Goal: Task Accomplishment & Management: Use online tool/utility

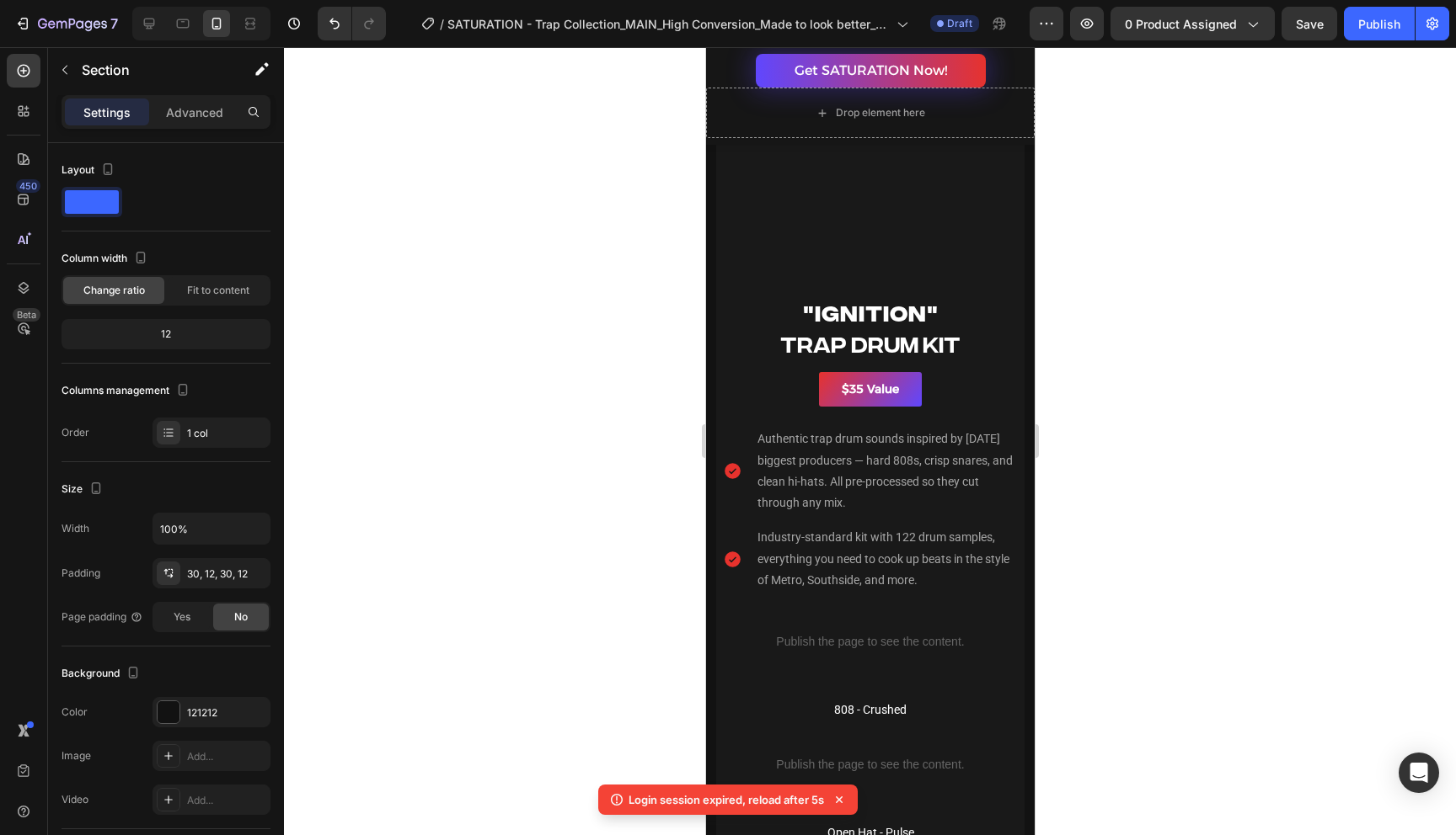
scroll to position [2957, 0]
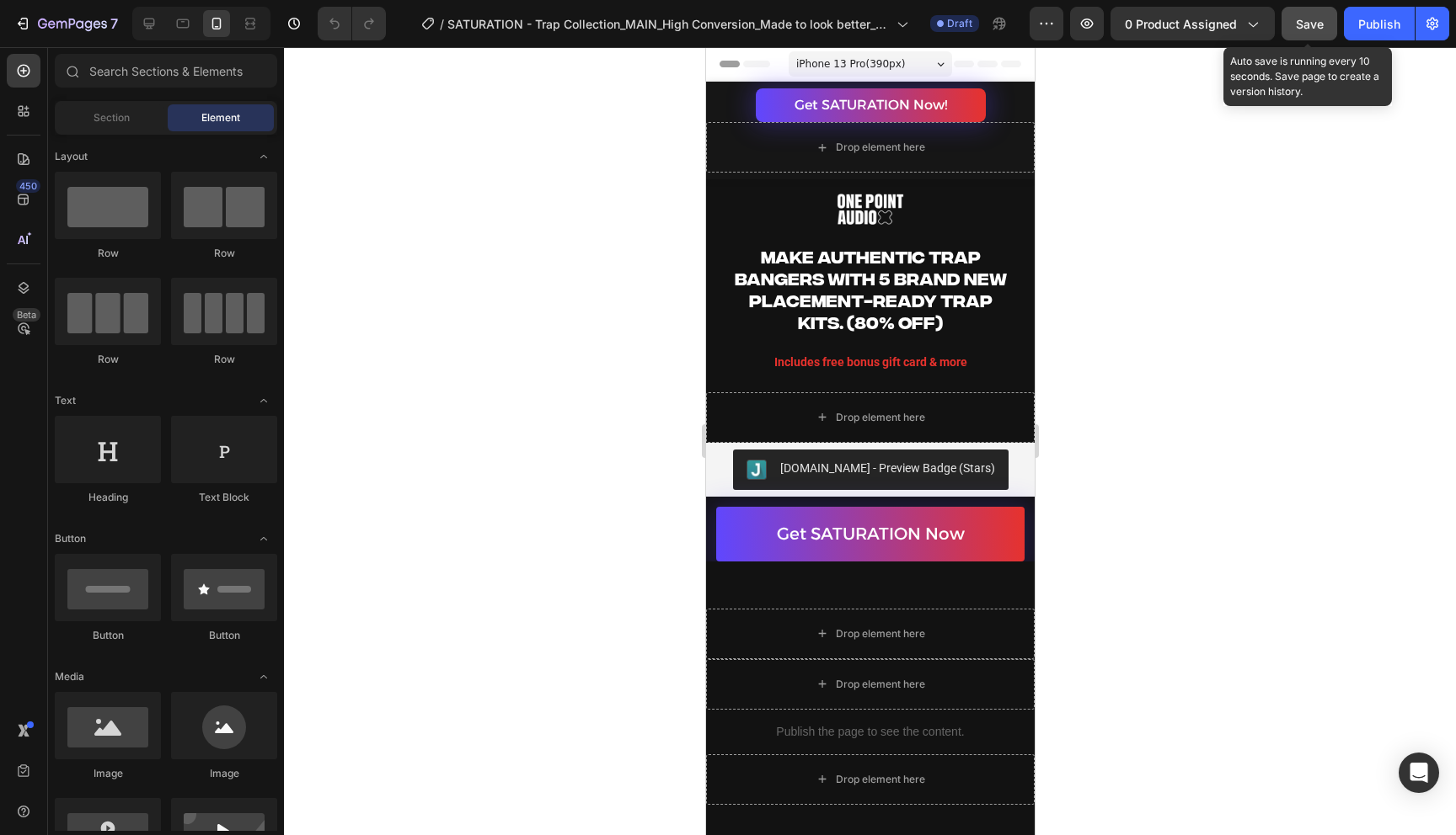
click at [1309, 13] on button "Save" at bounding box center [1308, 24] width 56 height 34
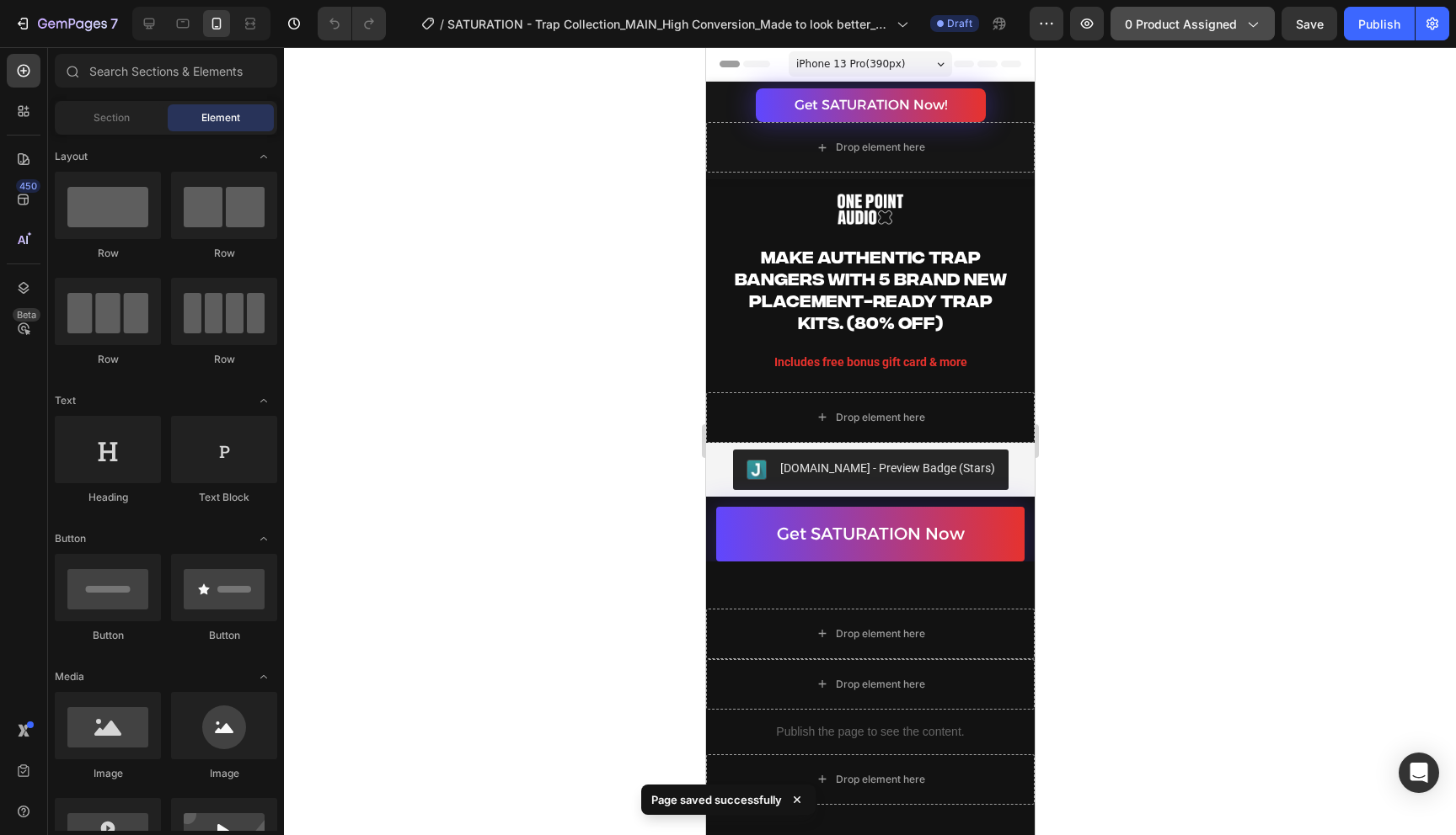
click at [1210, 16] on span "0 product assigned" at bounding box center [1180, 24] width 112 height 18
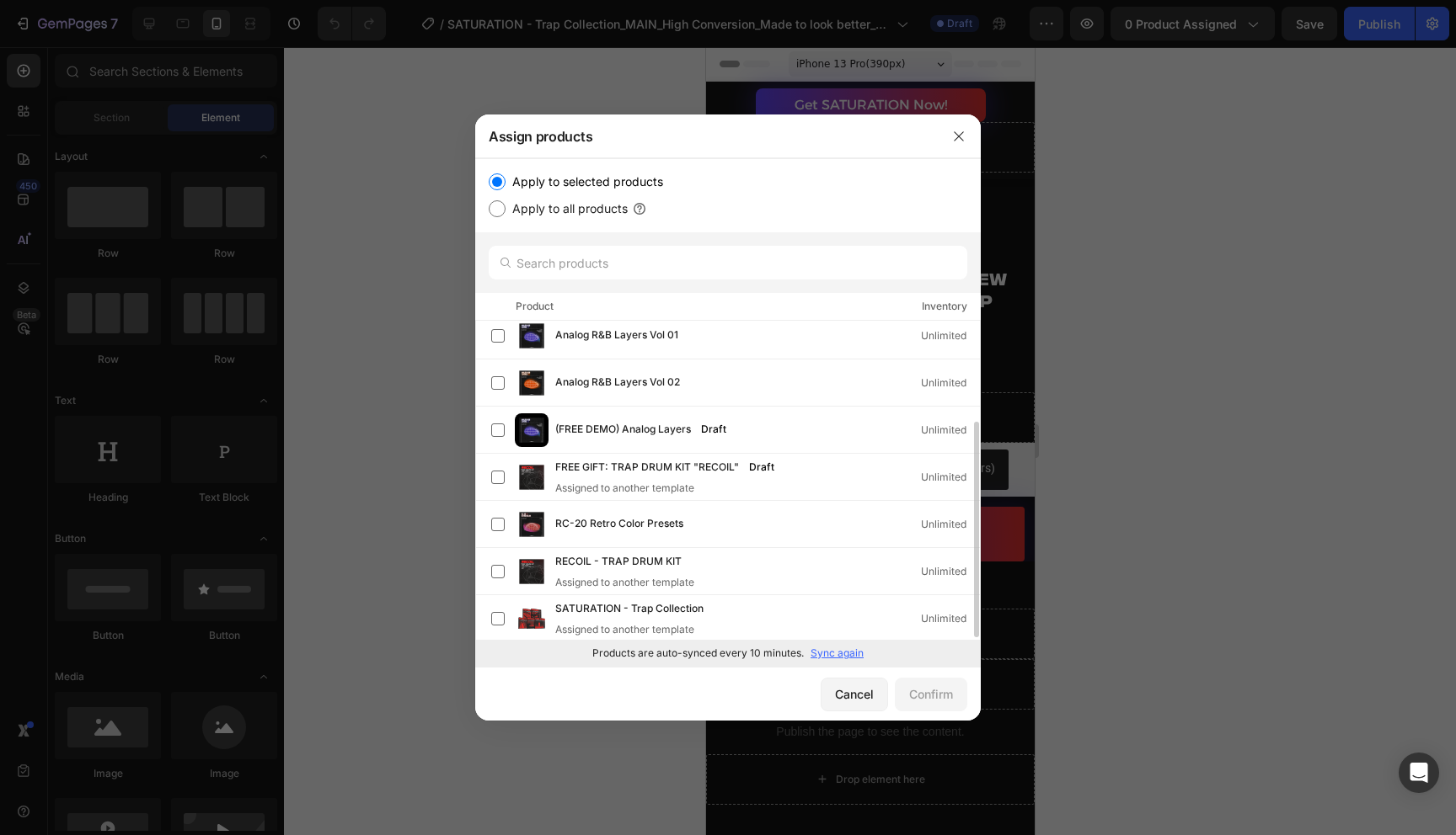
scroll to position [152, 0]
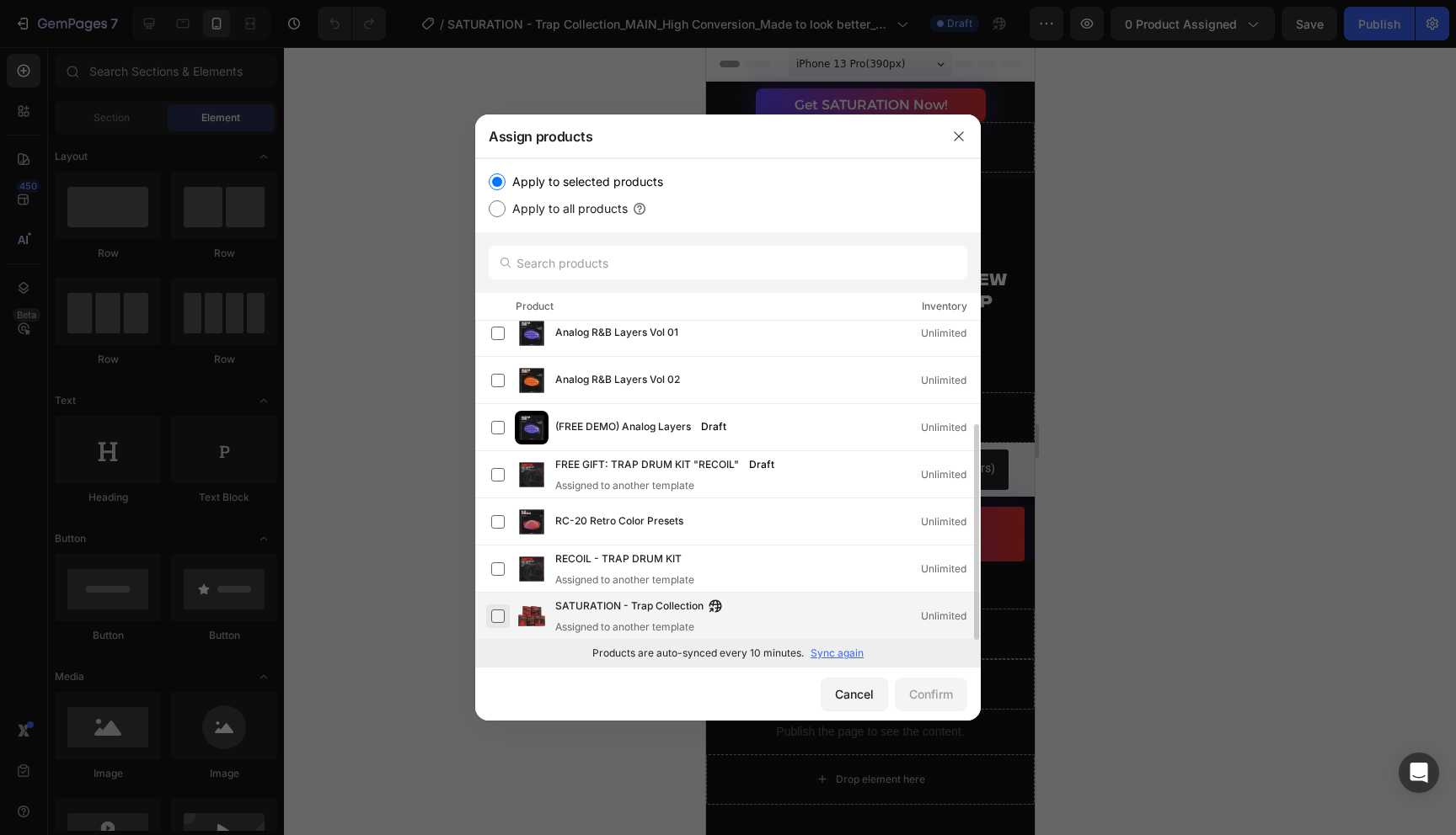
click at [499, 616] on label at bounding box center [498, 616] width 13 height 13
click at [943, 702] on div "Confirm" at bounding box center [931, 695] width 44 height 18
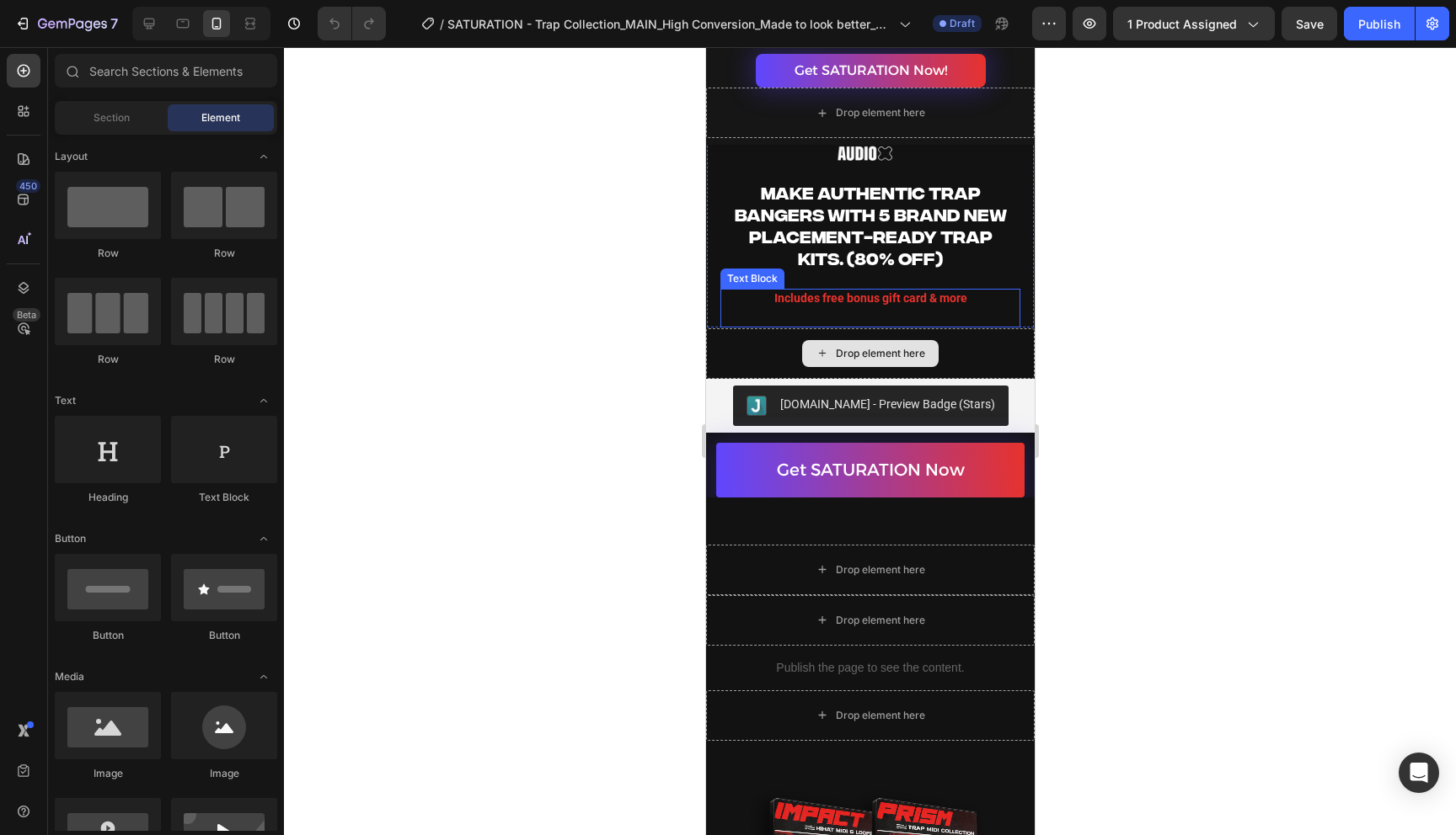
scroll to position [63, 0]
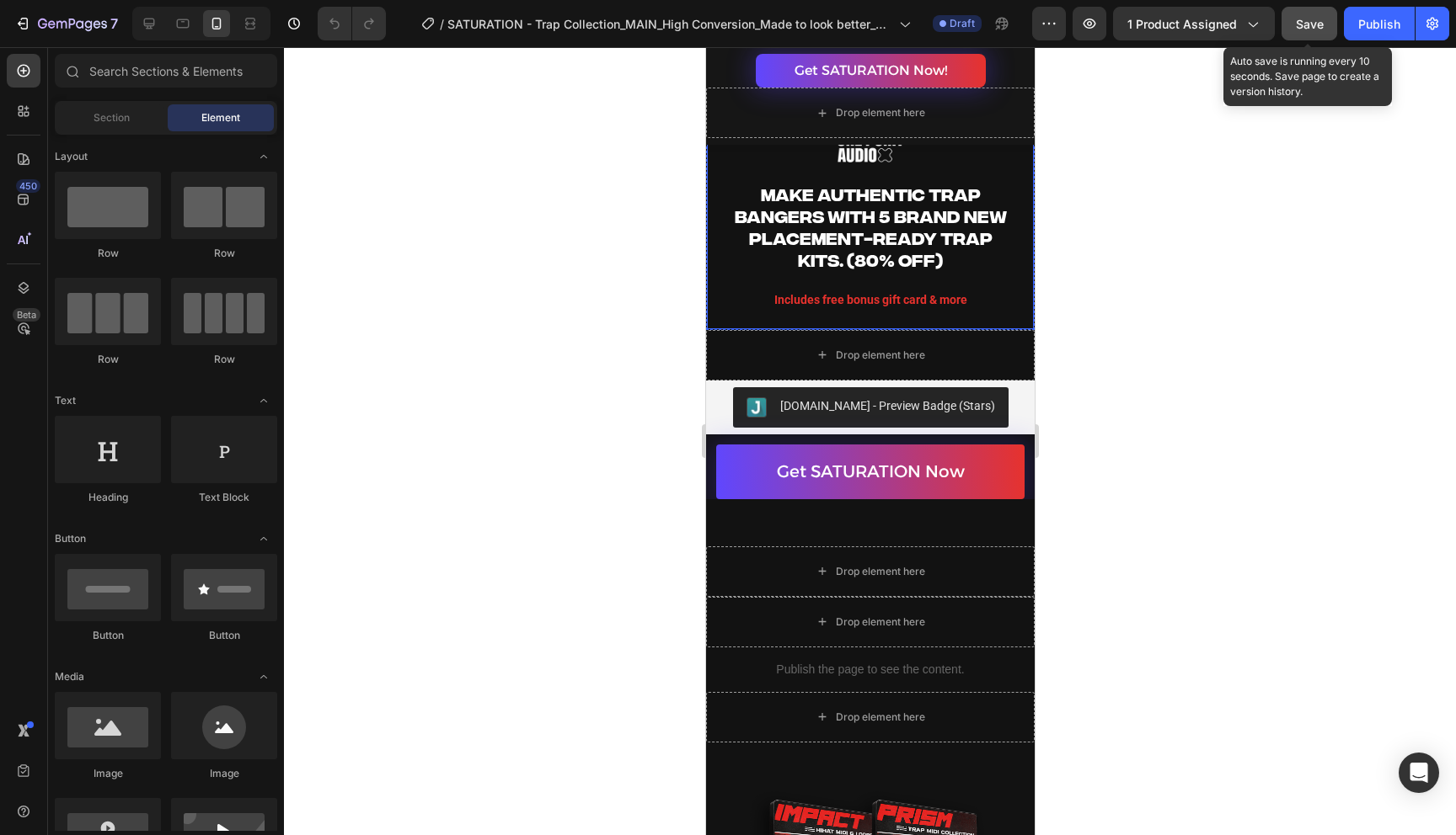
click at [1311, 31] on div "Save" at bounding box center [1308, 24] width 27 height 18
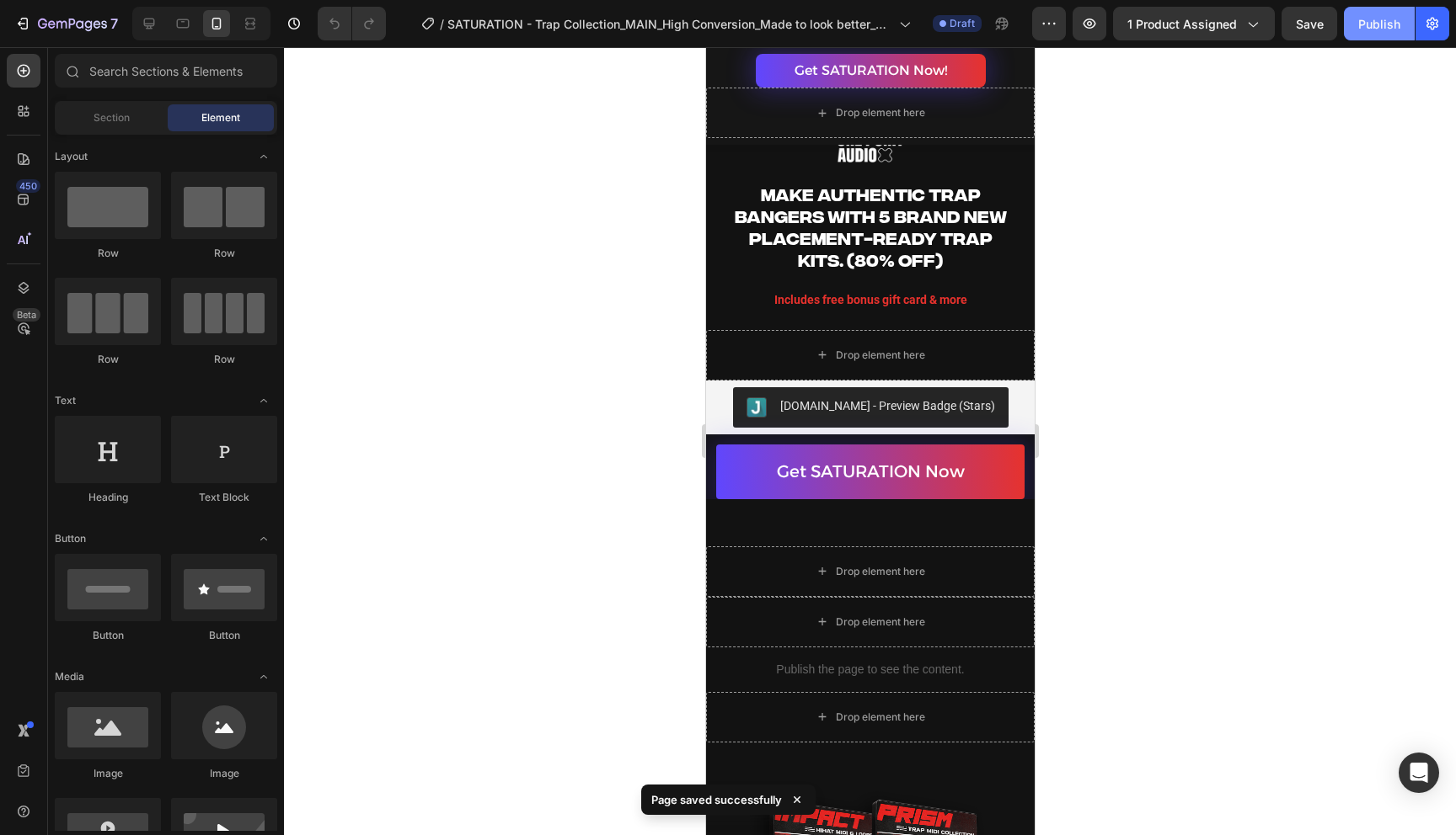
click at [1382, 25] on div "Publish" at bounding box center [1379, 24] width 42 height 18
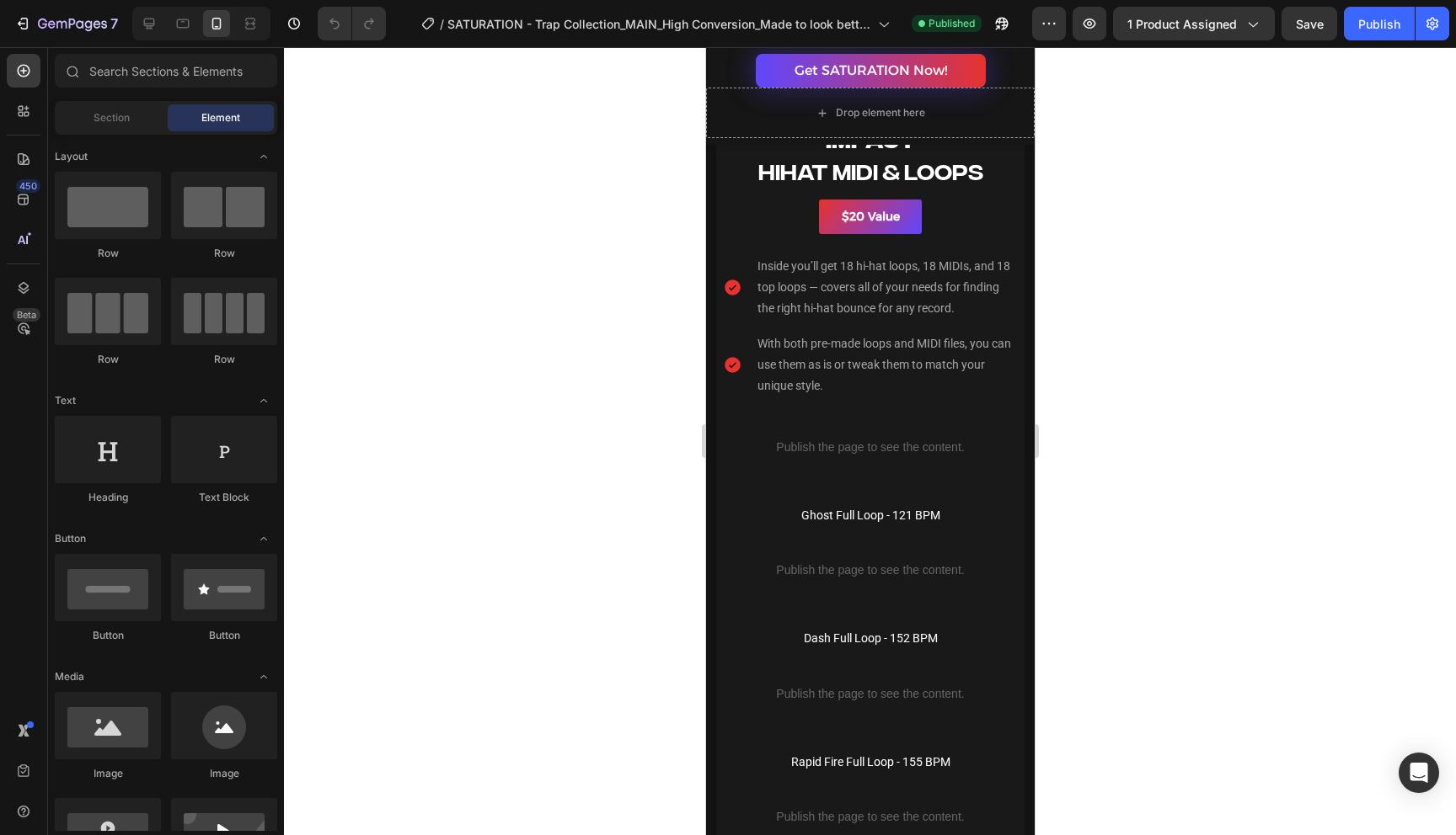
scroll to position [6794, 0]
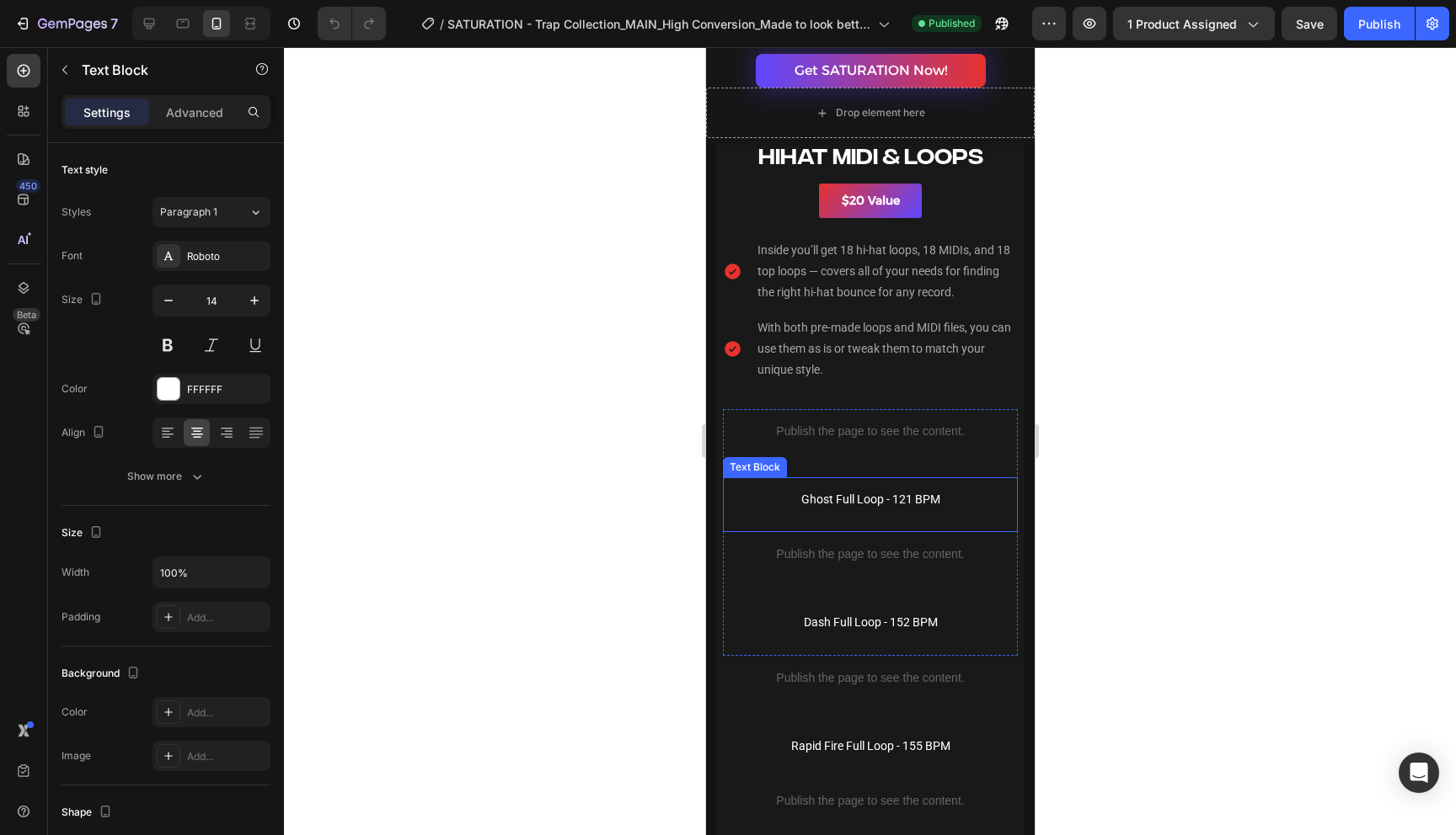
click at [859, 505] on p "Ghost Full Loop - 121 BPM" at bounding box center [869, 500] width 292 height 21
click at [878, 503] on p "Ghost Full Loop - 121 BPM" at bounding box center [869, 500] width 292 height 21
drag, startPoint x: 882, startPoint y: 500, endPoint x: 856, endPoint y: 503, distance: 26.2
click at [857, 503] on p "Ghost Full Loop - 121 BPM" at bounding box center [869, 500] width 292 height 21
click at [859, 624] on p "Dash Full Loop - 152 BPM" at bounding box center [869, 623] width 292 height 21
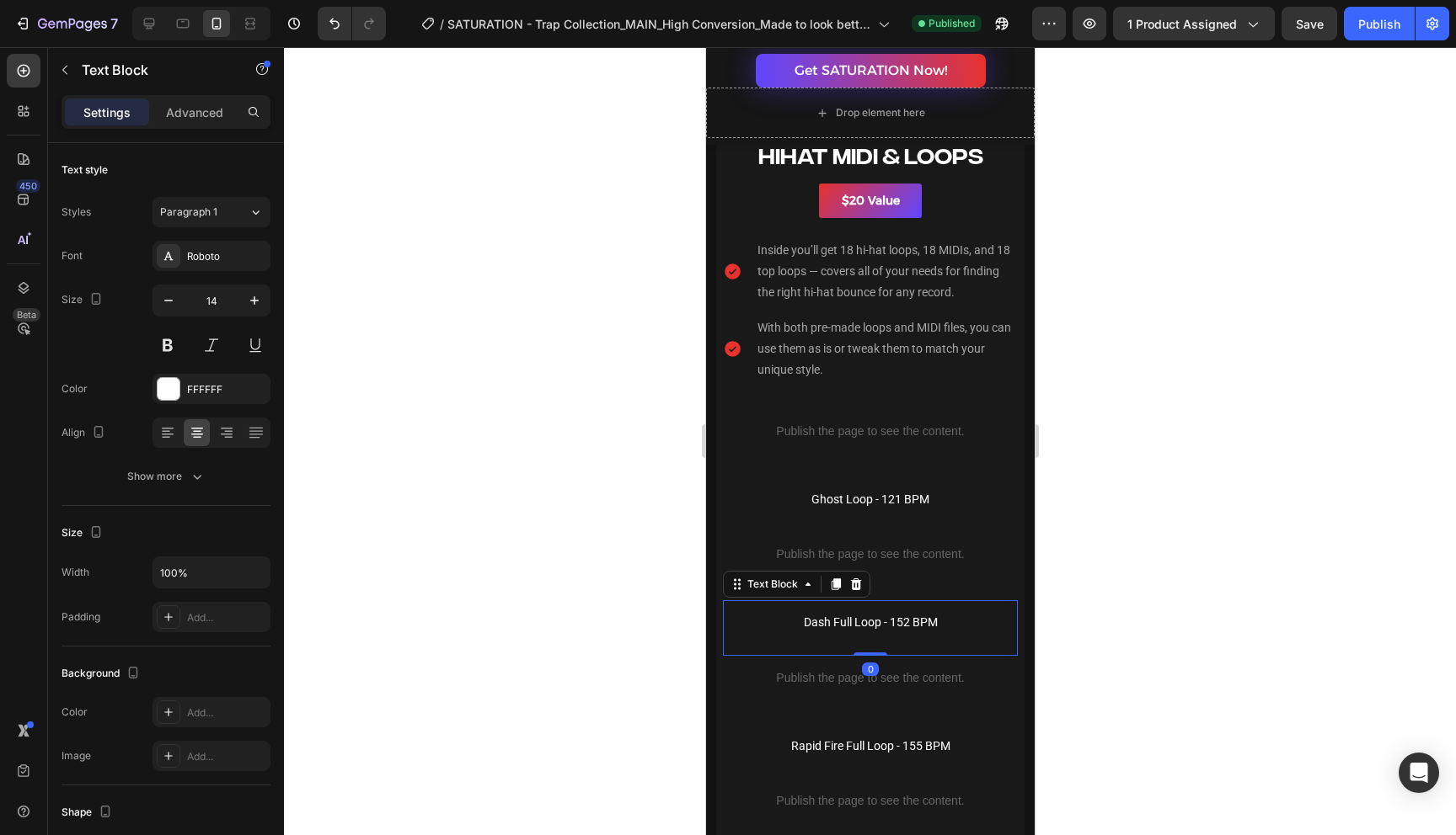
click at [849, 624] on p "Dash Full Loop - 152 BPM" at bounding box center [869, 623] width 292 height 21
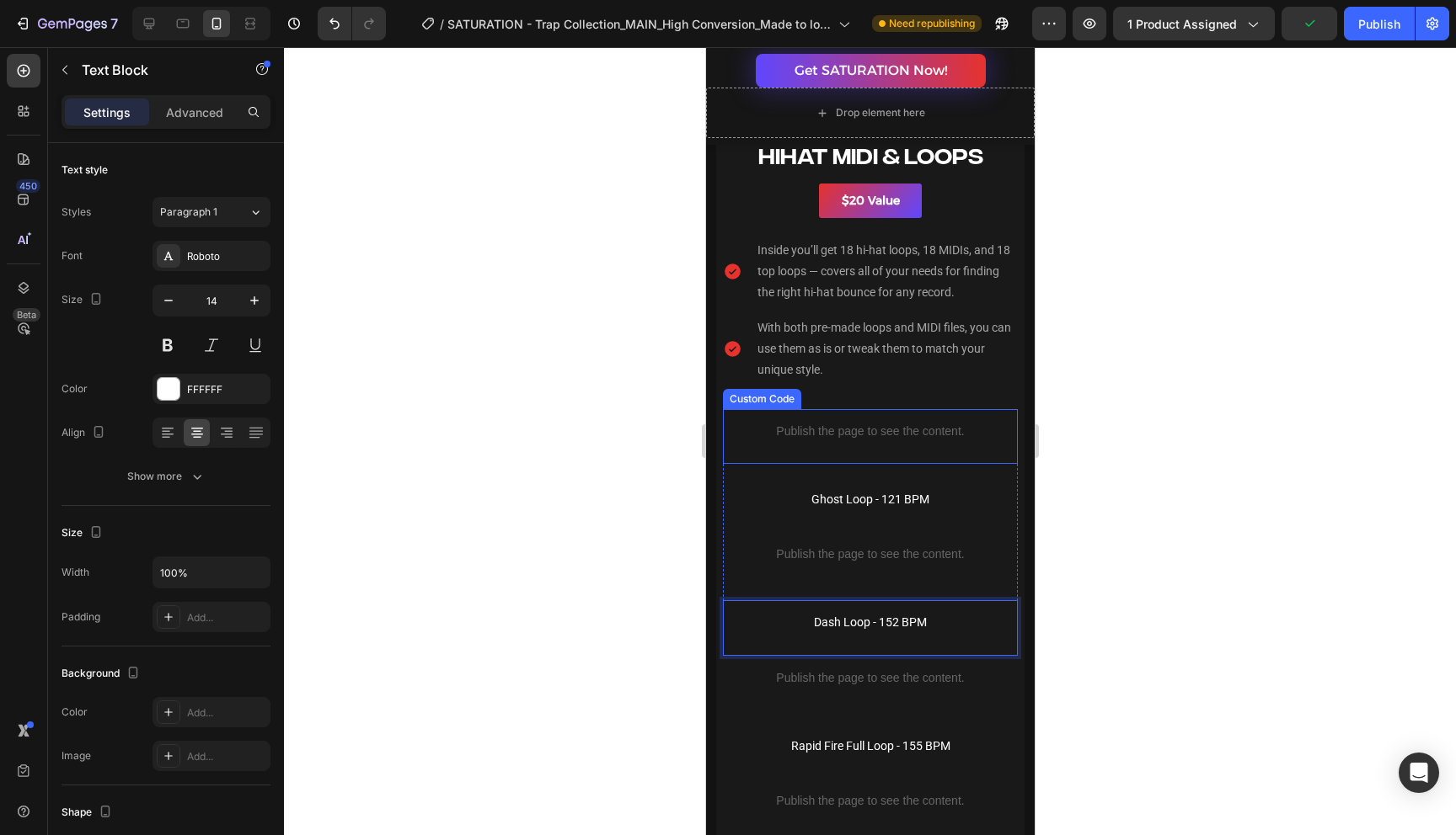
scroll to position [6880, 0]
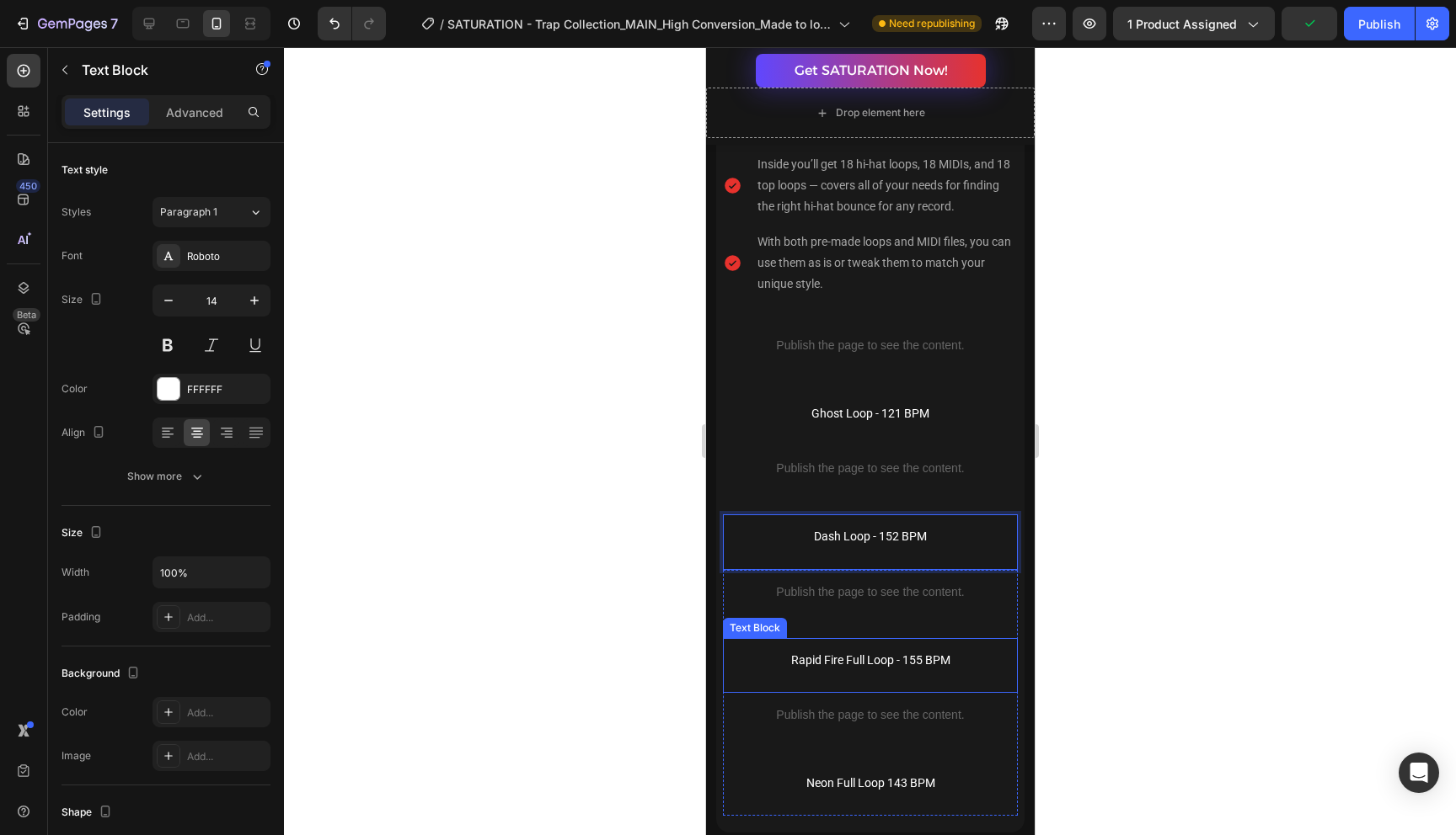
click at [874, 670] on p "Rapid Fire Full Loop - 155 BPM" at bounding box center [869, 661] width 292 height 21
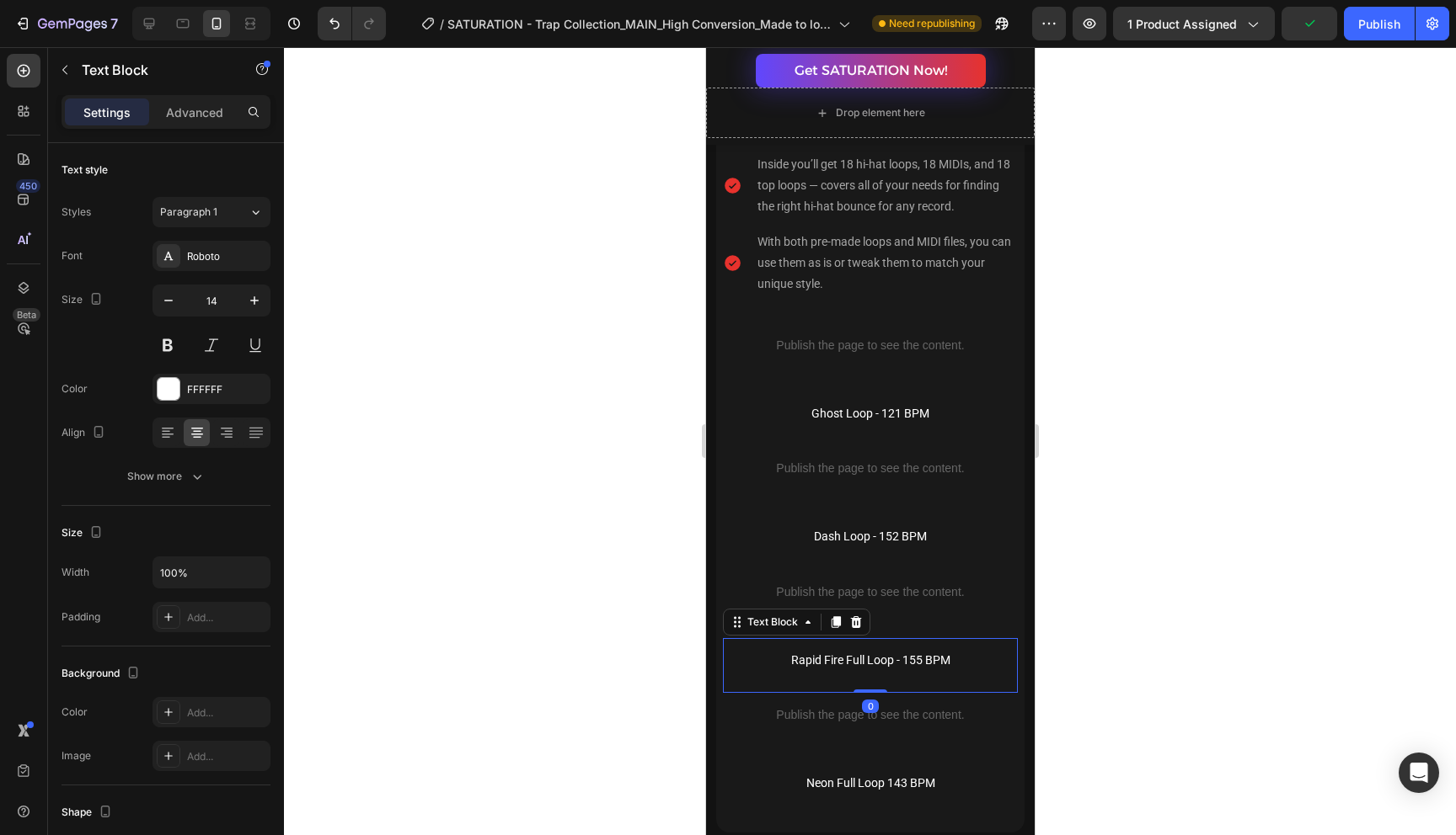
click at [863, 661] on p "Rapid Fire Full Loop - 155 BPM" at bounding box center [869, 661] width 292 height 21
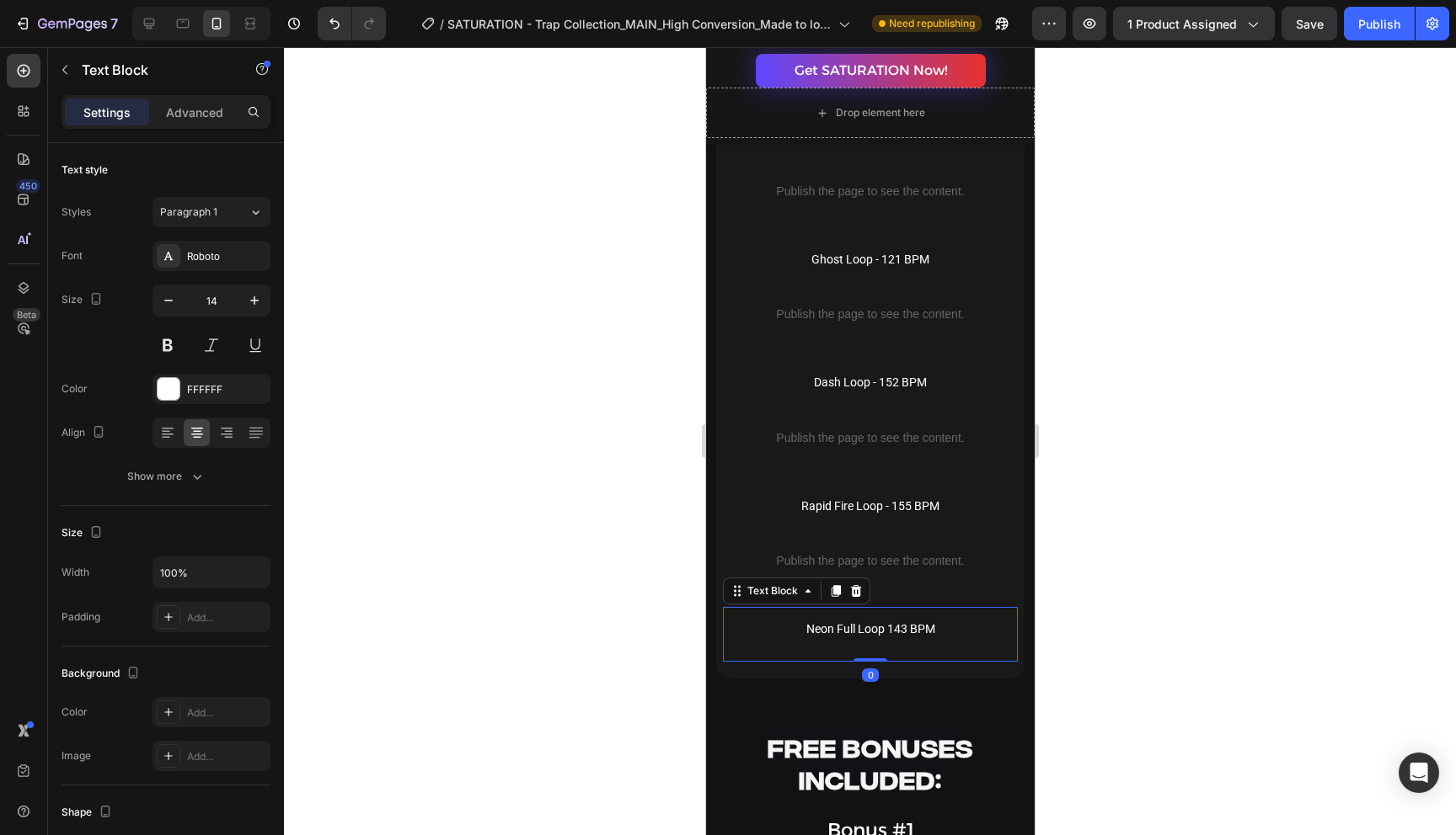
click at [876, 627] on p "Neon Full Loop 143 BPM" at bounding box center [869, 629] width 292 height 21
click at [861, 631] on p "Neon Full Loop 143 BPM" at bounding box center [869, 629] width 292 height 21
click at [858, 634] on p "Neon Full Loop 143 BPM" at bounding box center [869, 629] width 292 height 21
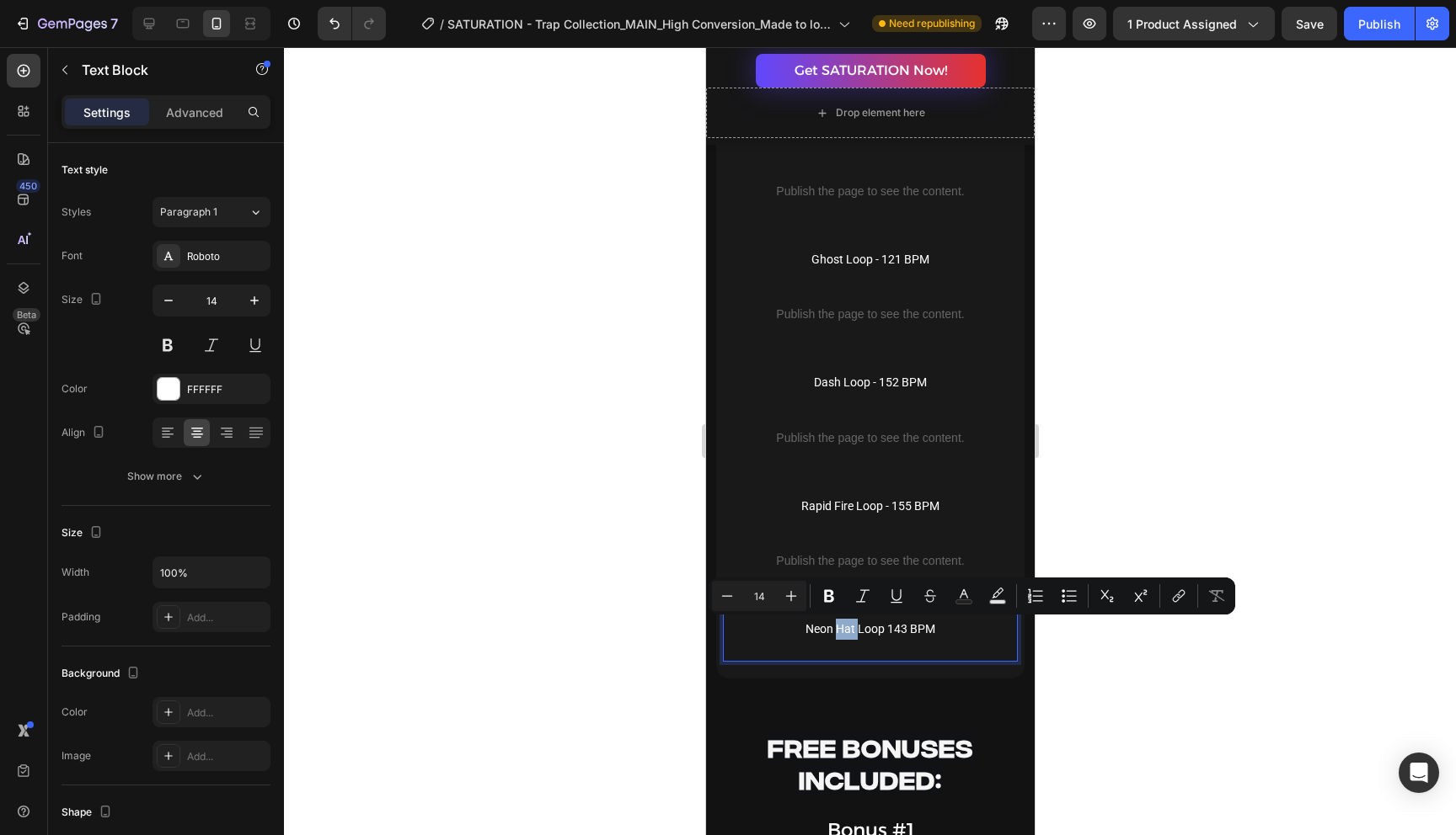
drag, startPoint x: 856, startPoint y: 630, endPoint x: 838, endPoint y: 630, distance: 18.0
click at [838, 630] on p "Neon Hat Loop 143 BPM" at bounding box center [869, 629] width 292 height 21
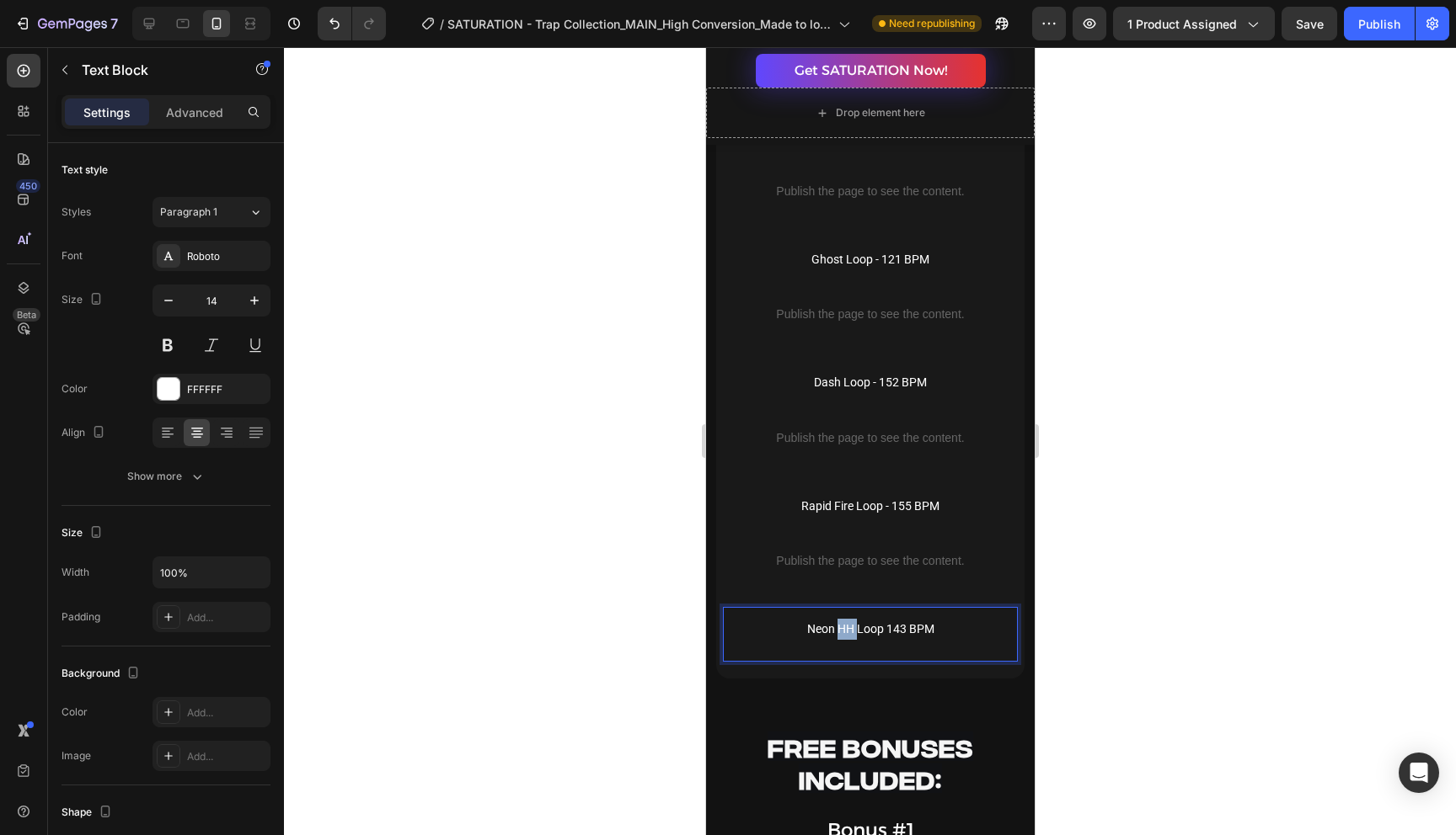
drag, startPoint x: 856, startPoint y: 629, endPoint x: 838, endPoint y: 629, distance: 18.0
click at [838, 629] on p "Neon HH Loop 143 BPM" at bounding box center [869, 629] width 292 height 21
click at [919, 490] on div "Rapid Fire Loop - 155 BPM Text Block" at bounding box center [869, 512] width 294 height 55
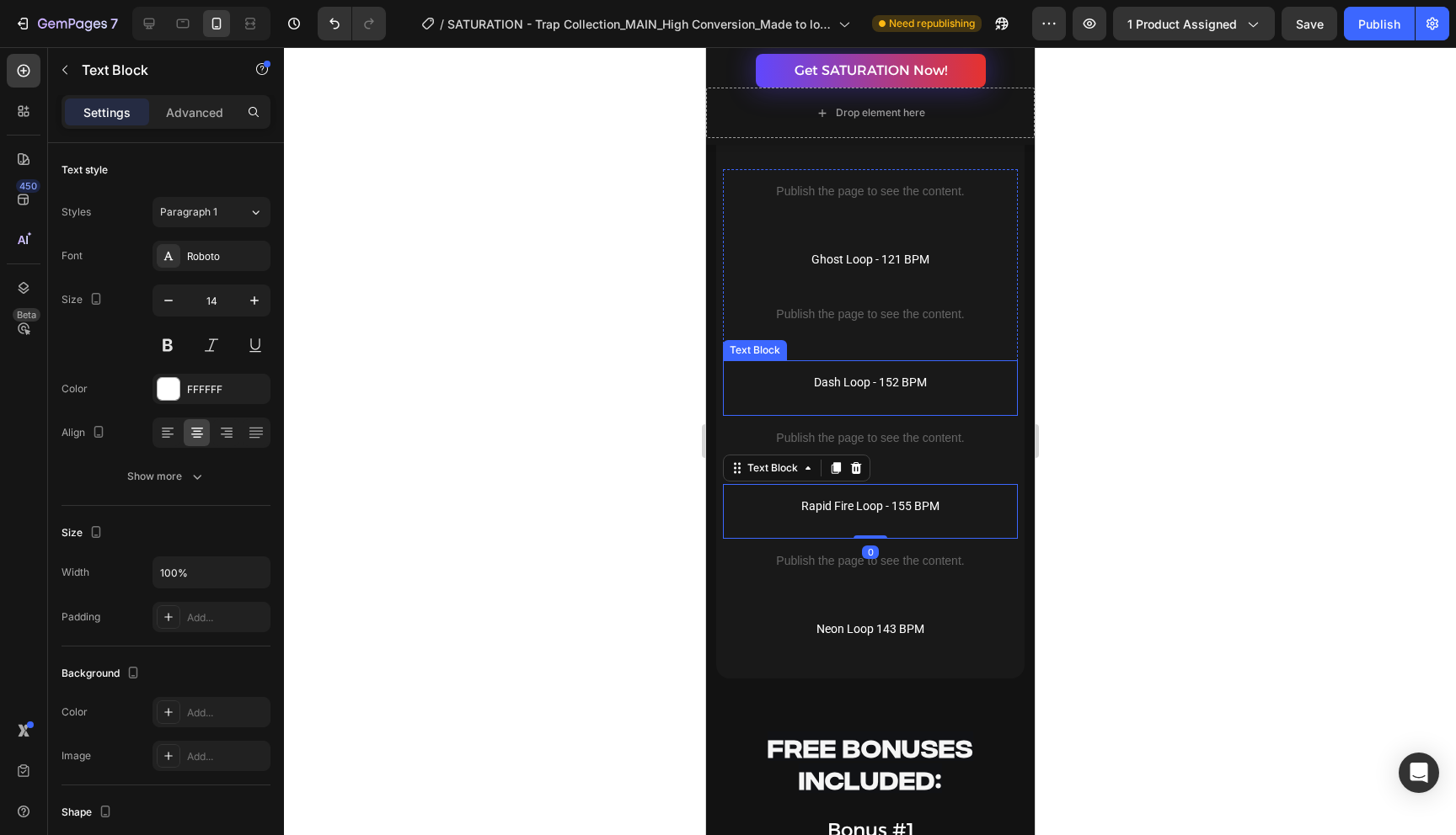
scroll to position [6991, 0]
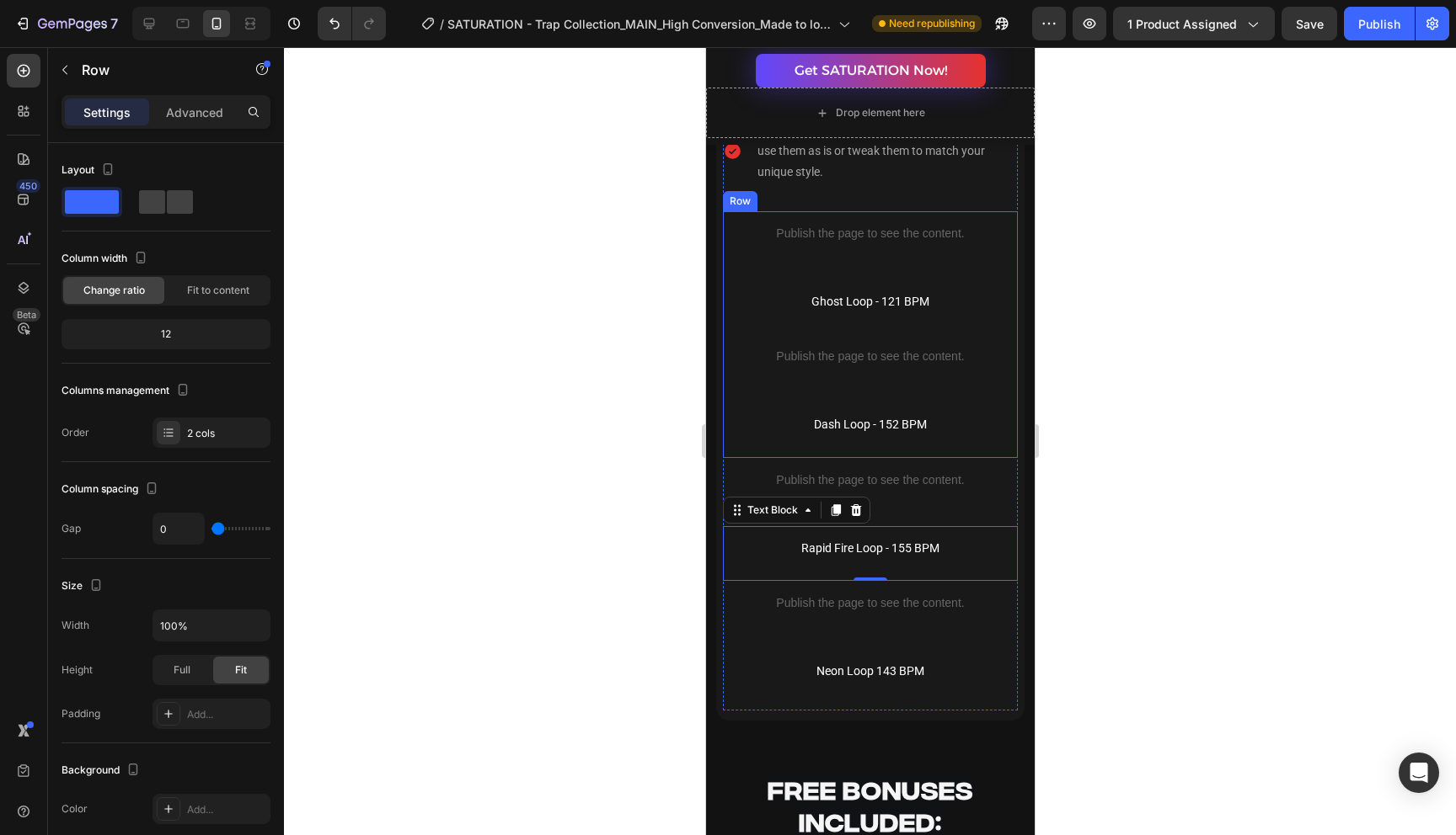
click at [984, 271] on div "Publish the page to see the content. Custom Code Ghost Loop - 121 BPM Text Block" at bounding box center [869, 272] width 294 height 123
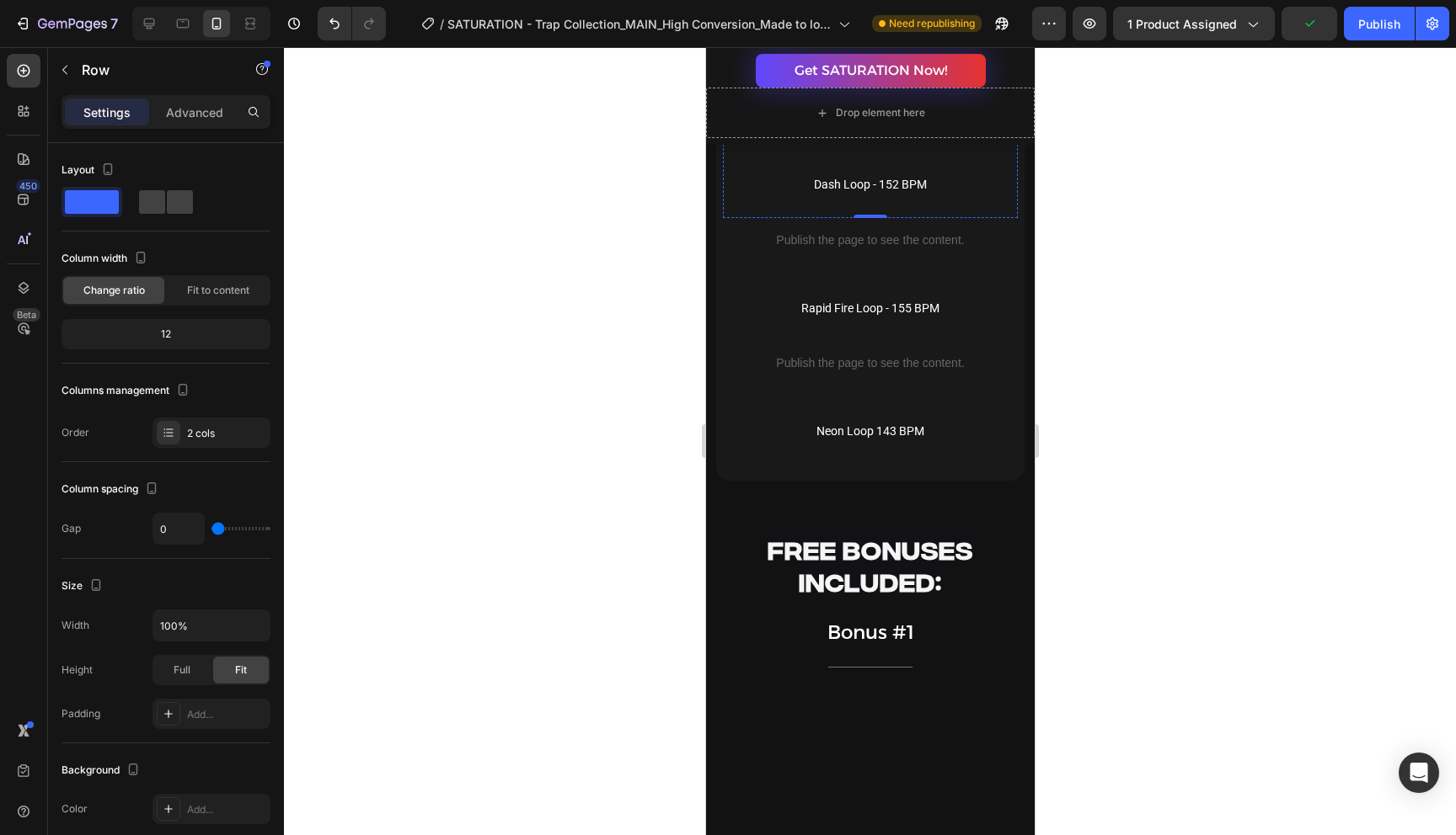
scroll to position [7565, 0]
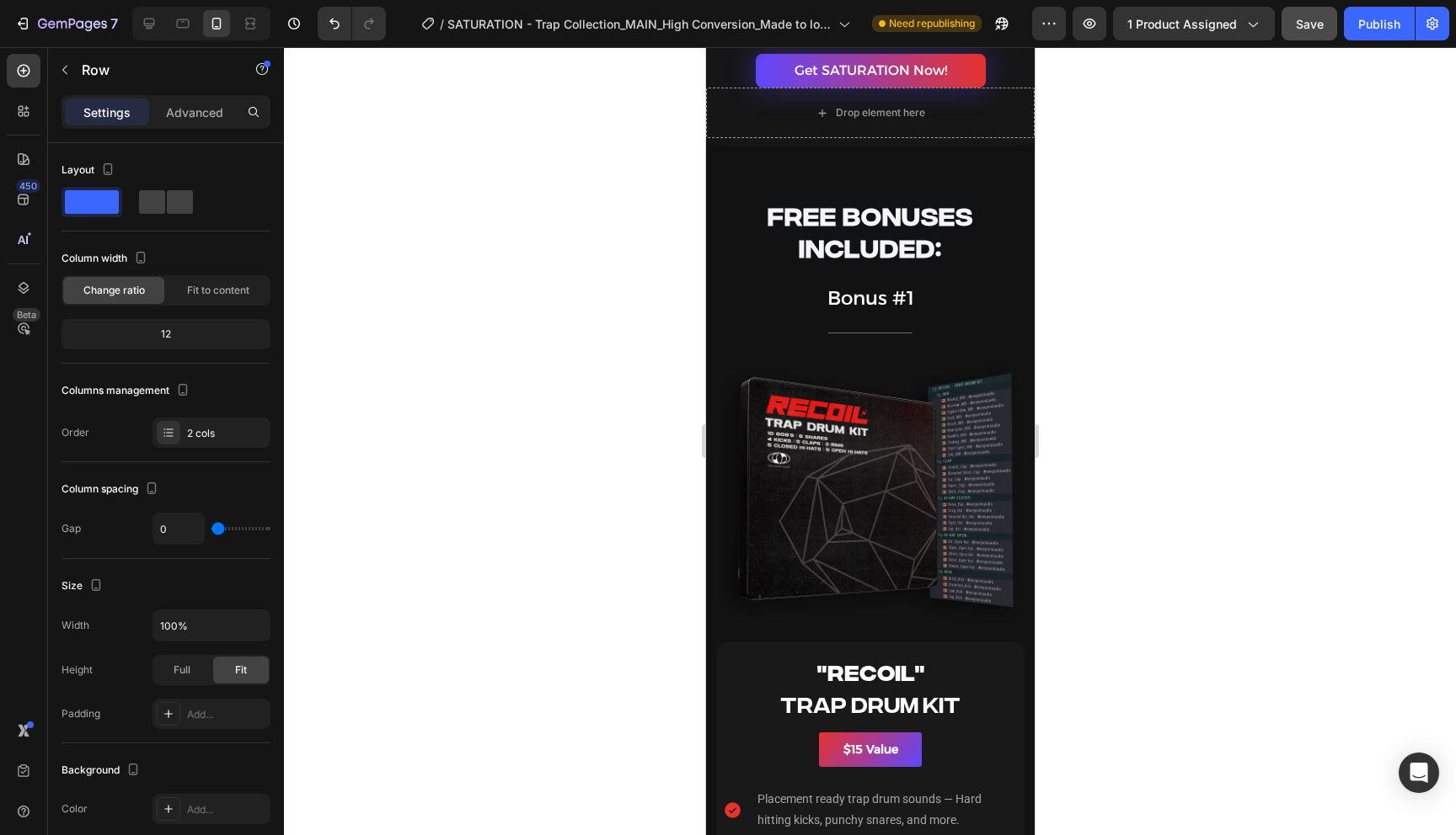
click at [1317, 37] on button "Save" at bounding box center [1308, 24] width 56 height 34
click at [1375, 30] on div "Publish" at bounding box center [1379, 24] width 42 height 18
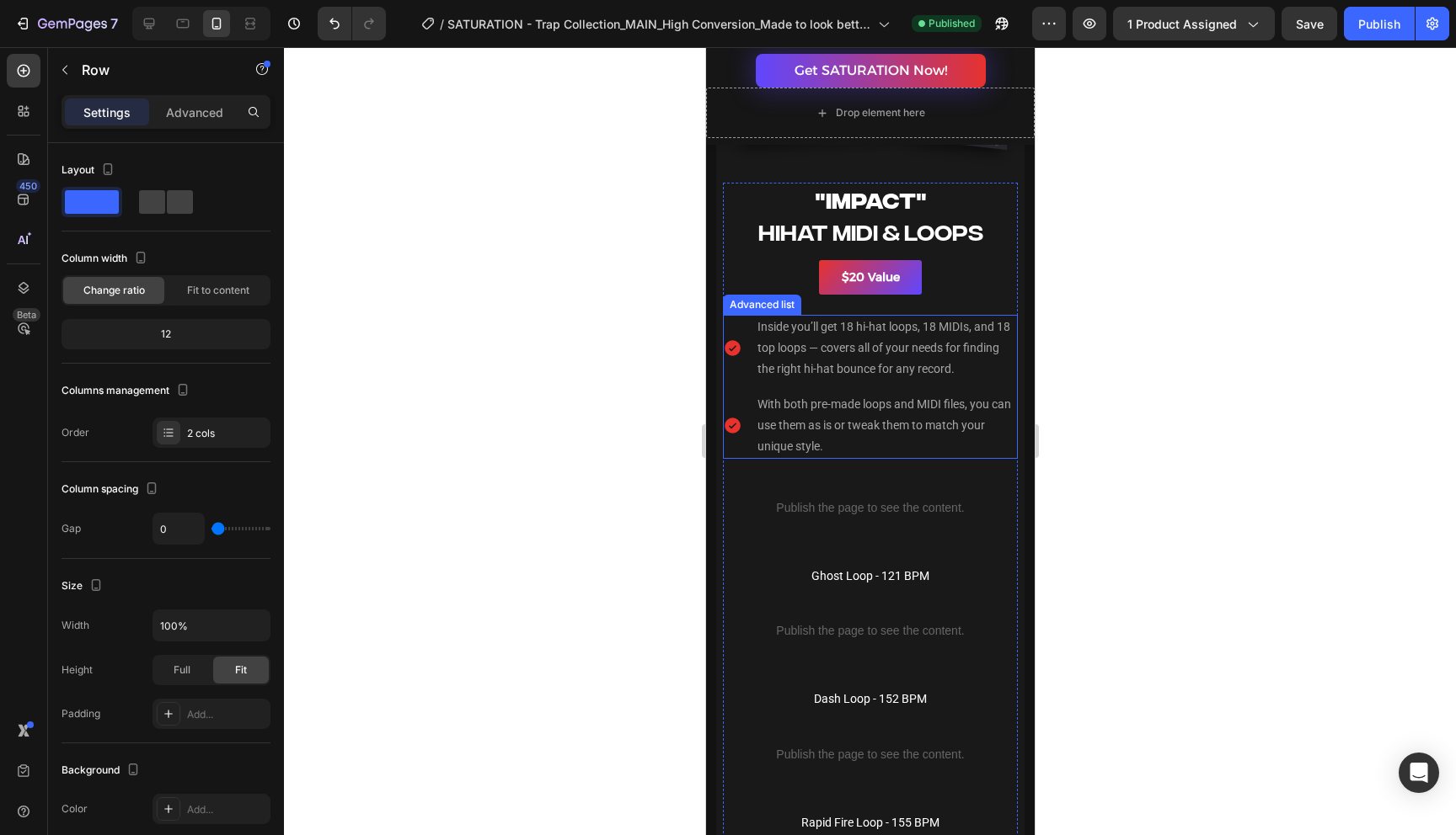
scroll to position [7001, 0]
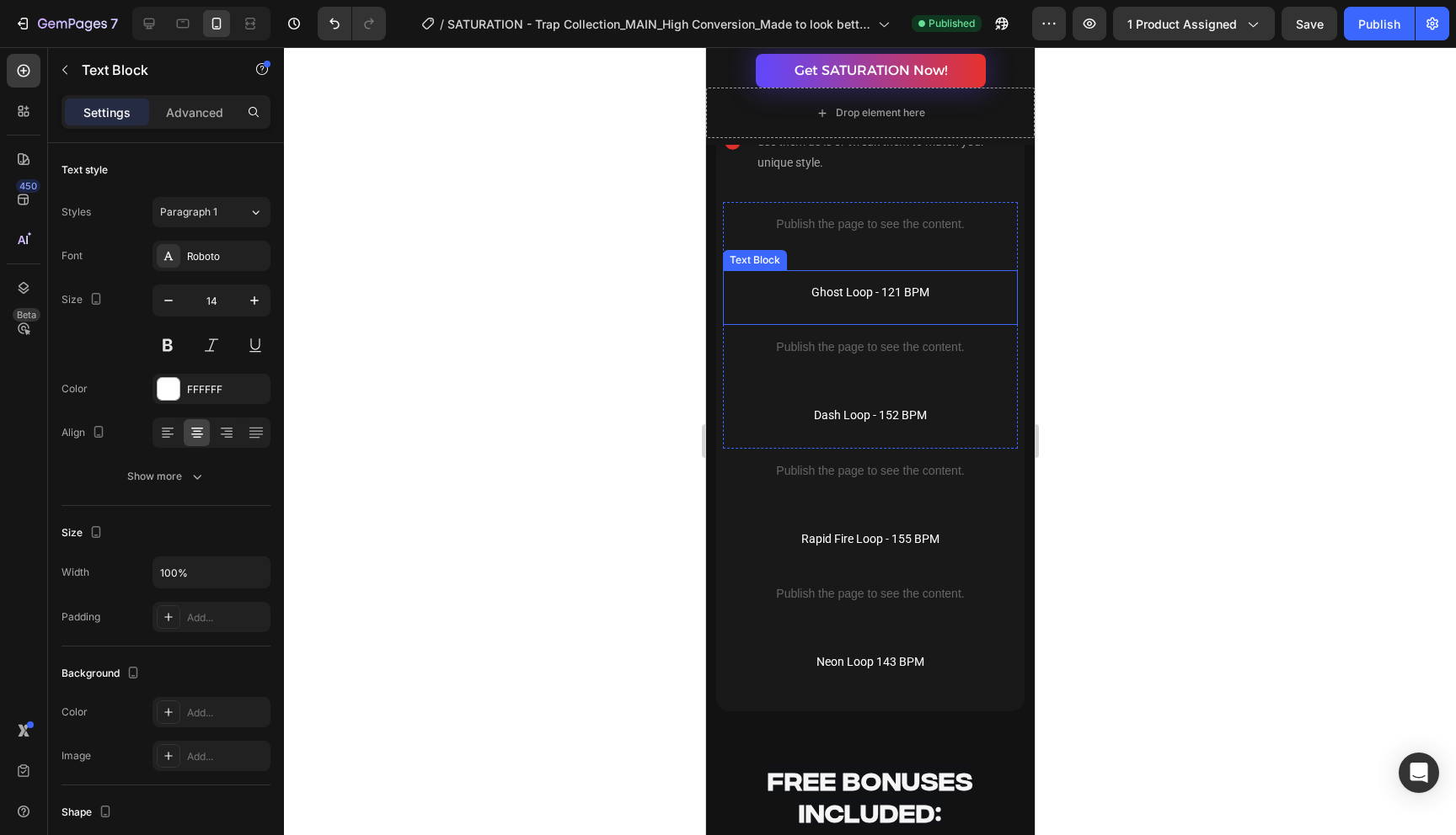
click at [849, 293] on p "Ghost Loop - 121 BPM" at bounding box center [869, 292] width 292 height 21
click at [846, 294] on p "Ghost Loop - 121 BPM" at bounding box center [869, 292] width 292 height 21
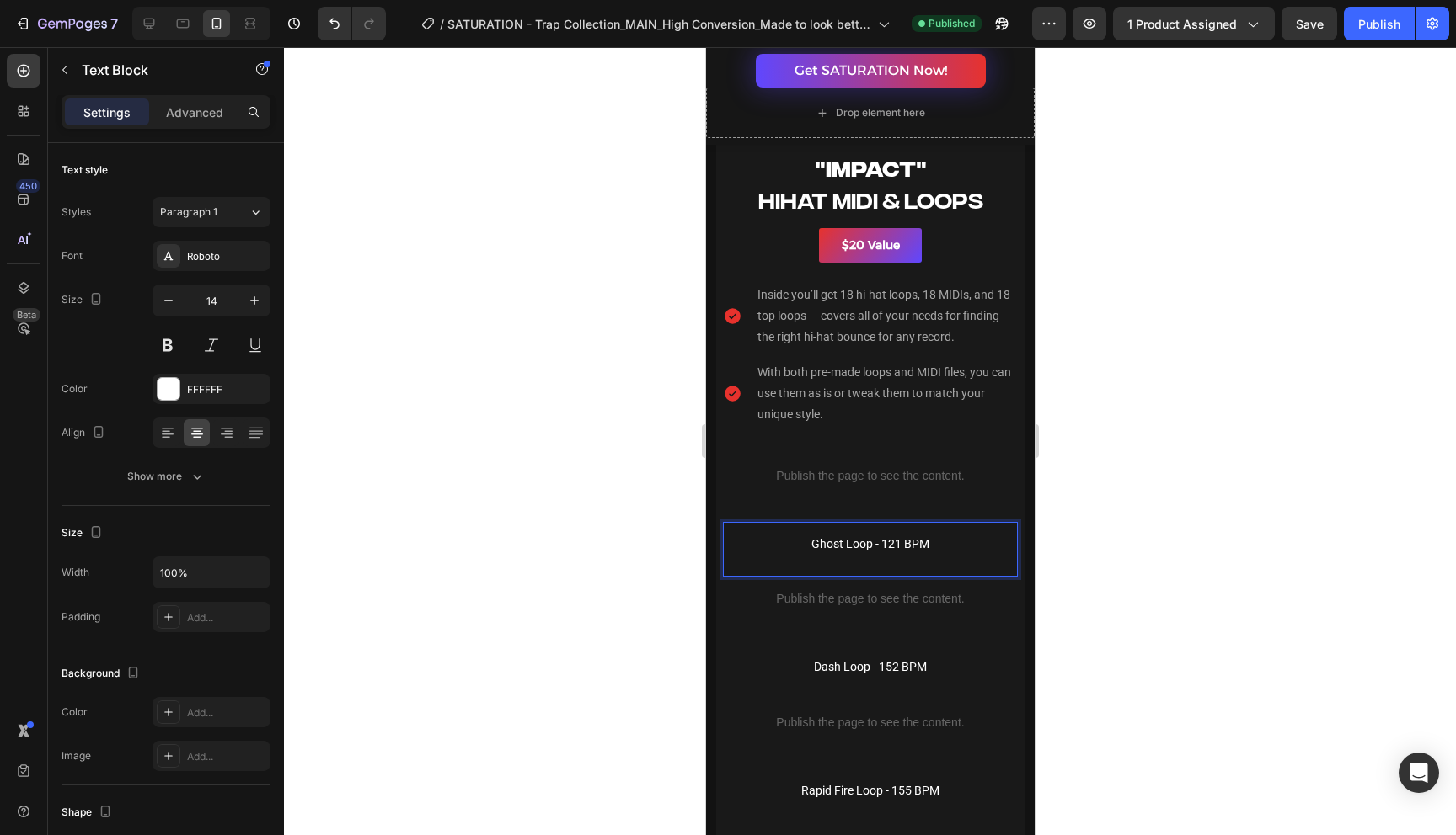
scroll to position [6729, 0]
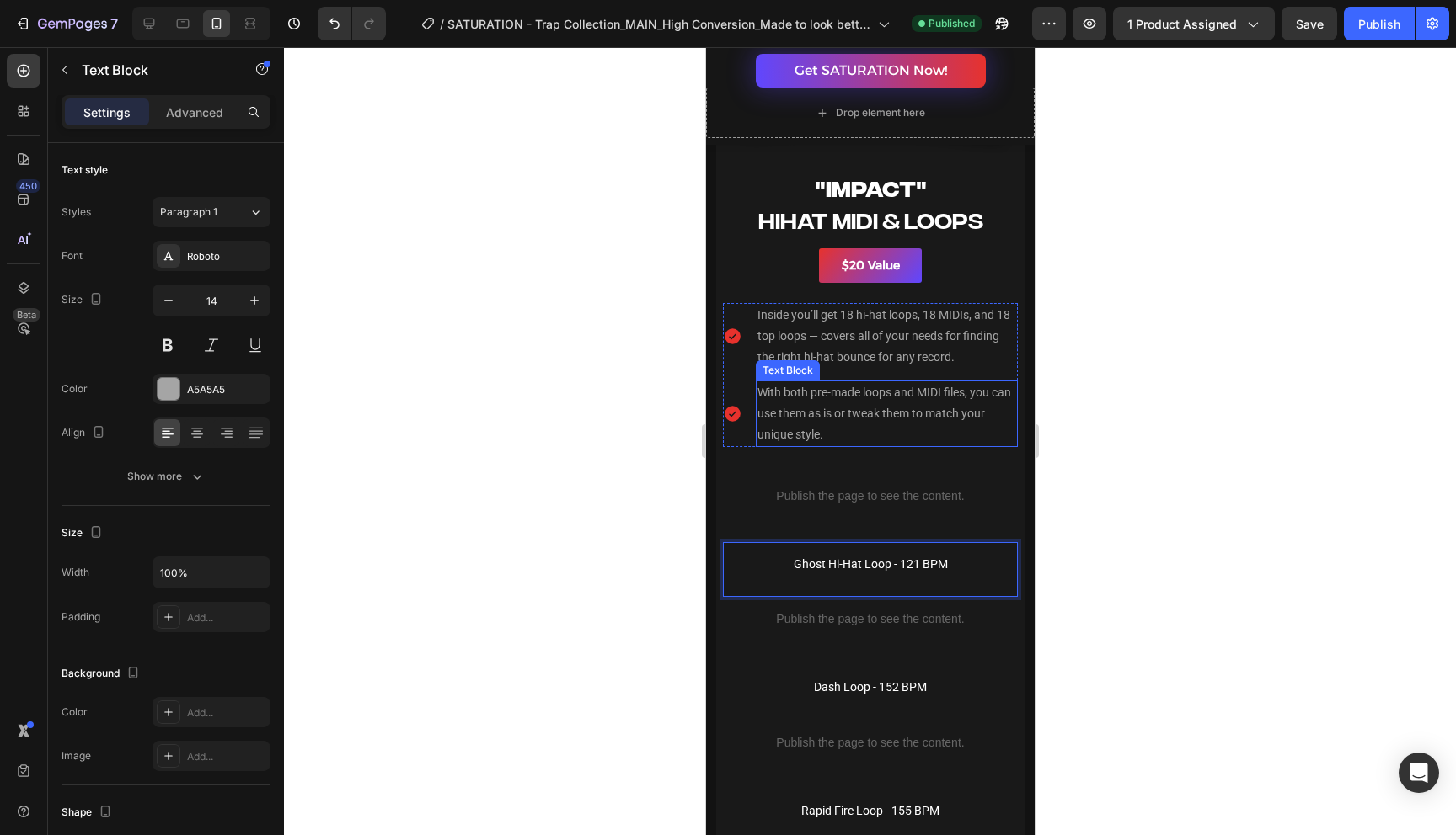
click at [950, 426] on p "With both pre-made loops and MIDI files, you can use them as is or tweak them t…" at bounding box center [886, 414] width 259 height 64
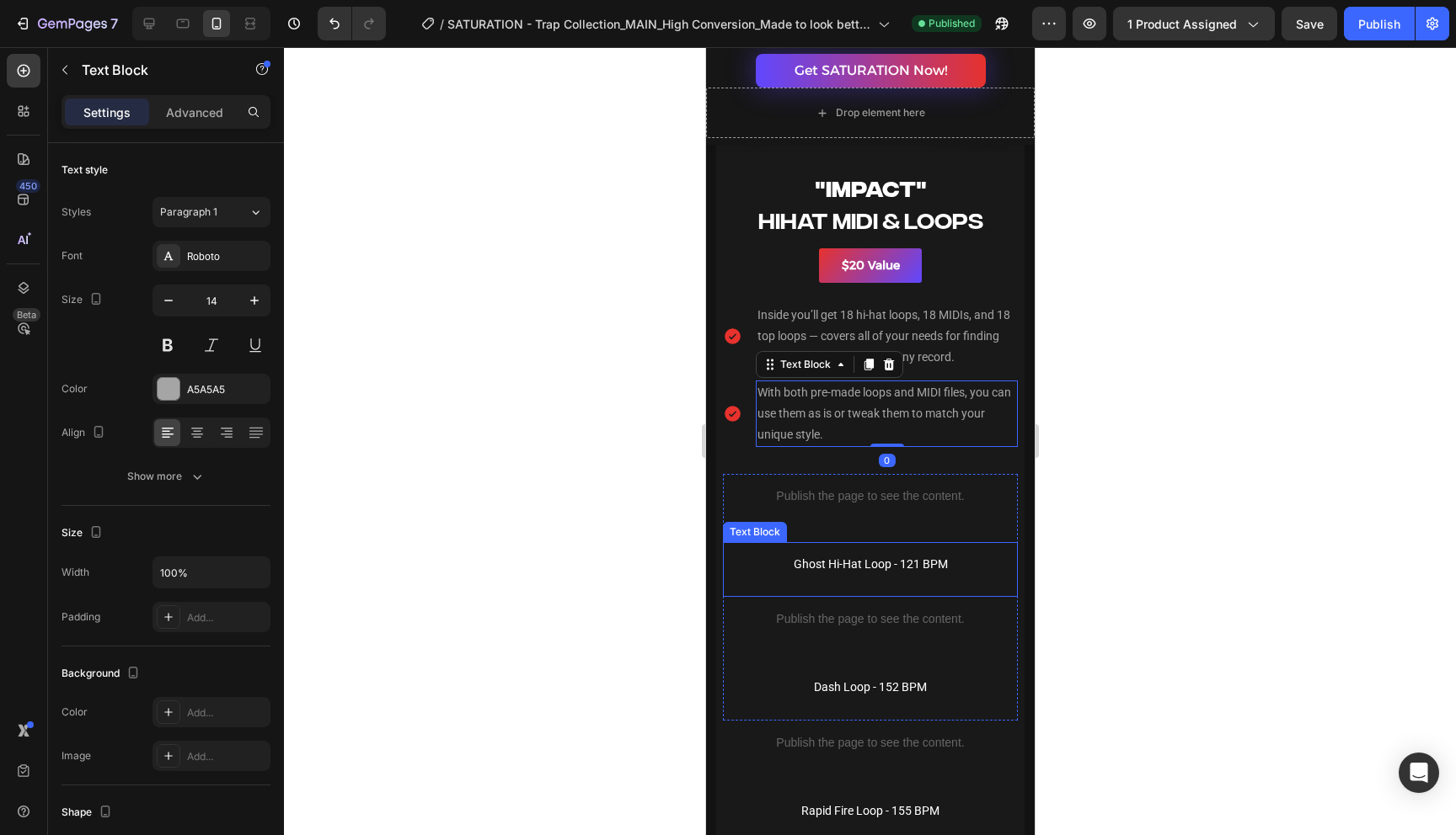
click at [871, 569] on p "Ghost Hi-Hat Loop - 121 BPM" at bounding box center [869, 565] width 292 height 21
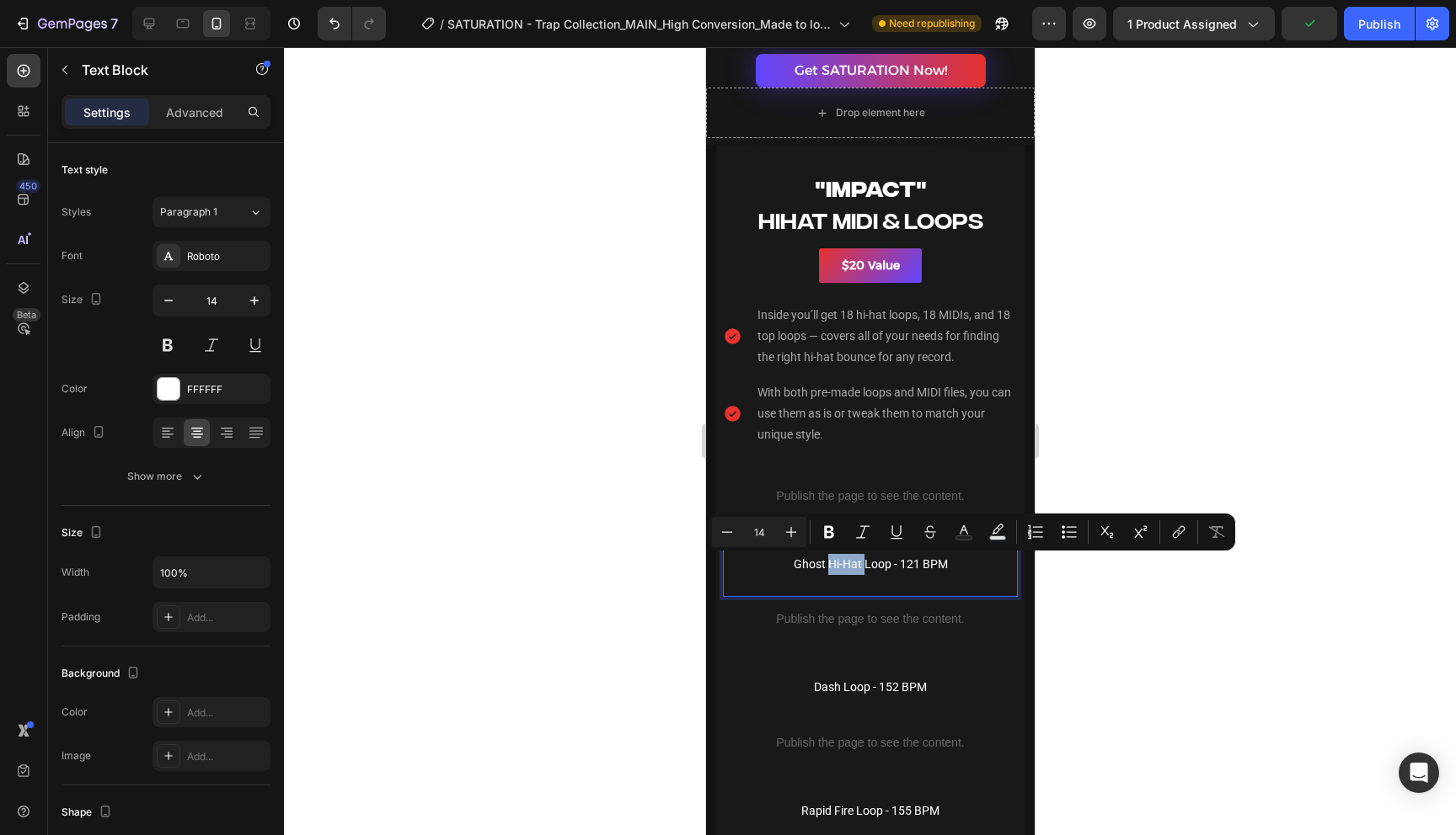
drag, startPoint x: 865, startPoint y: 566, endPoint x: 829, endPoint y: 568, distance: 36.1
click at [829, 568] on p "Ghost Hi-Hat Loop - 121 BPM" at bounding box center [869, 565] width 292 height 21
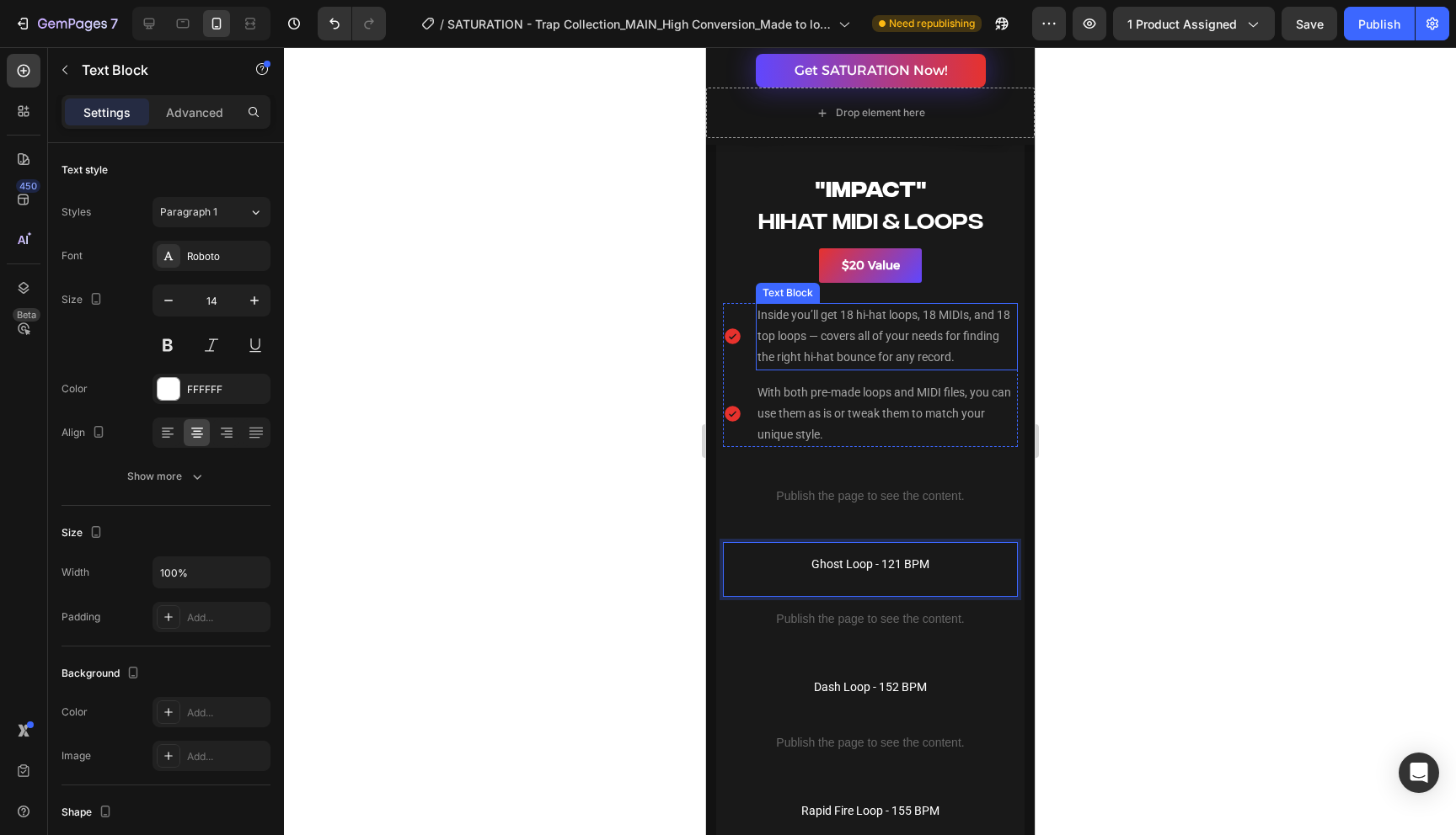
click at [958, 354] on p "Inside you’ll get 18 hi-hat loops, 18 MIDIs, and 18 top loops — covers all of y…" at bounding box center [886, 337] width 259 height 64
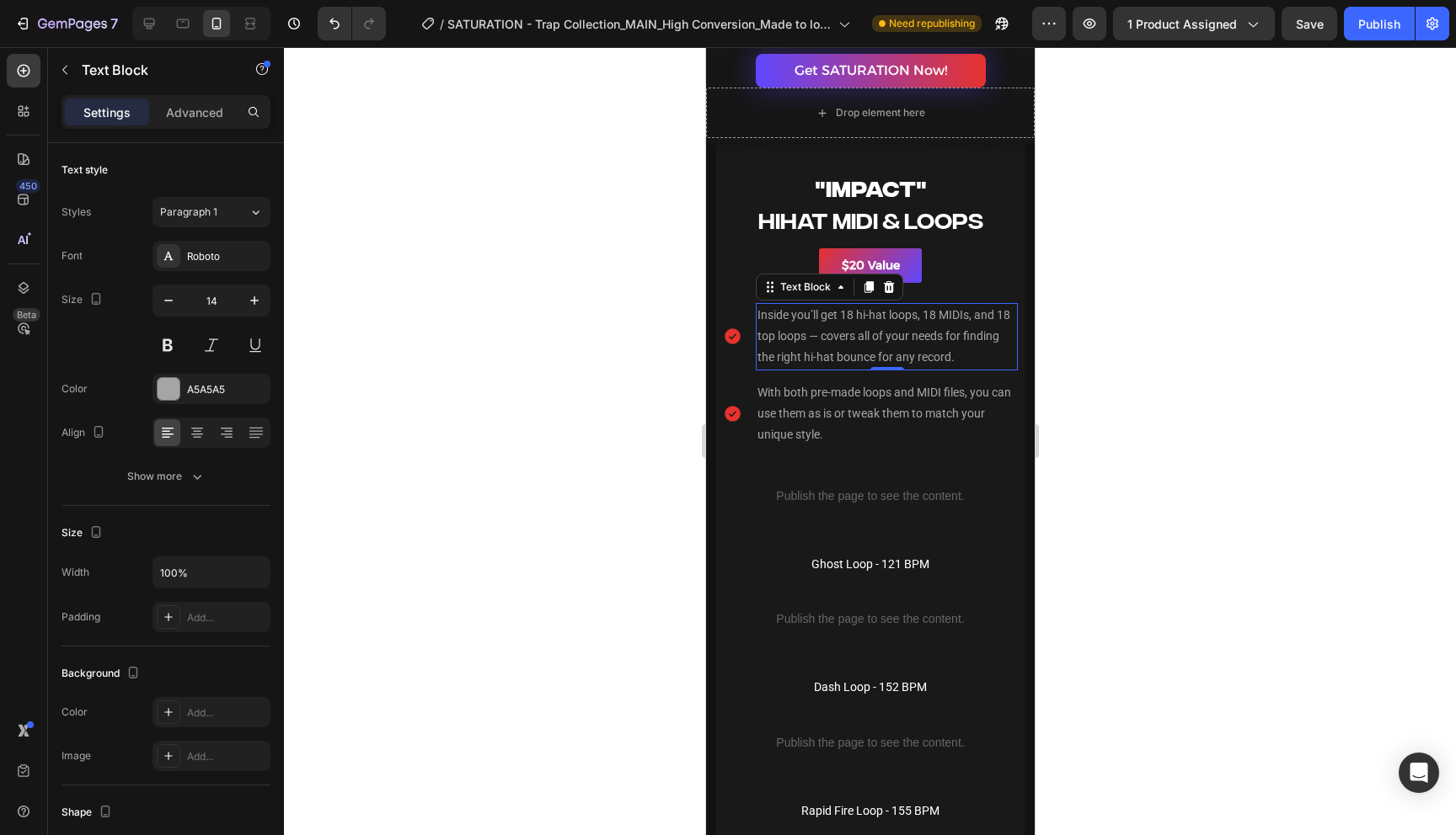
click at [926, 354] on p "Inside you’ll get 18 hi-hat loops, 18 MIDIs, and 18 top loops — covers all of y…" at bounding box center [886, 337] width 259 height 64
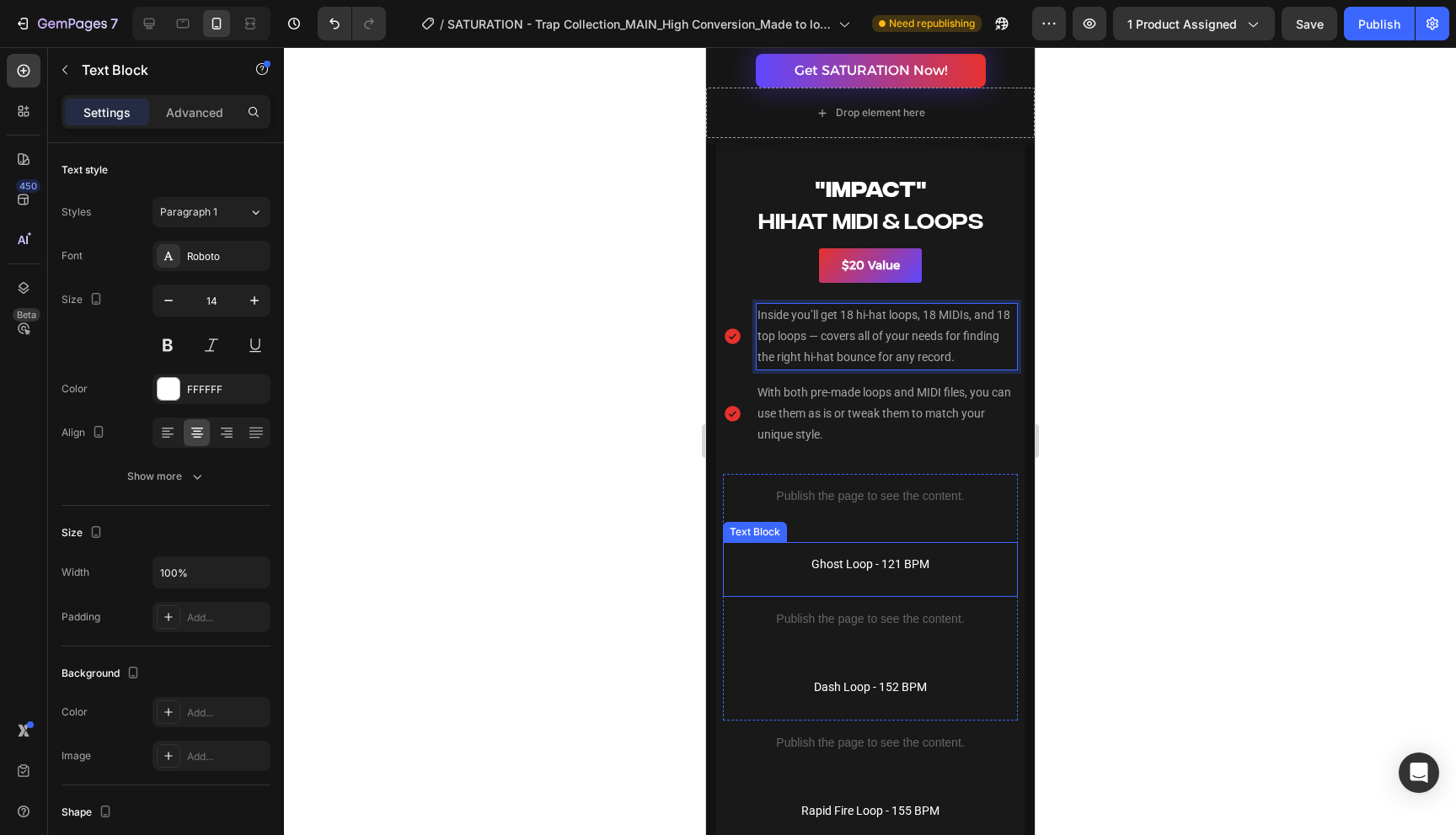
click at [869, 562] on p "Ghost Loop - 121 BPM" at bounding box center [869, 565] width 292 height 21
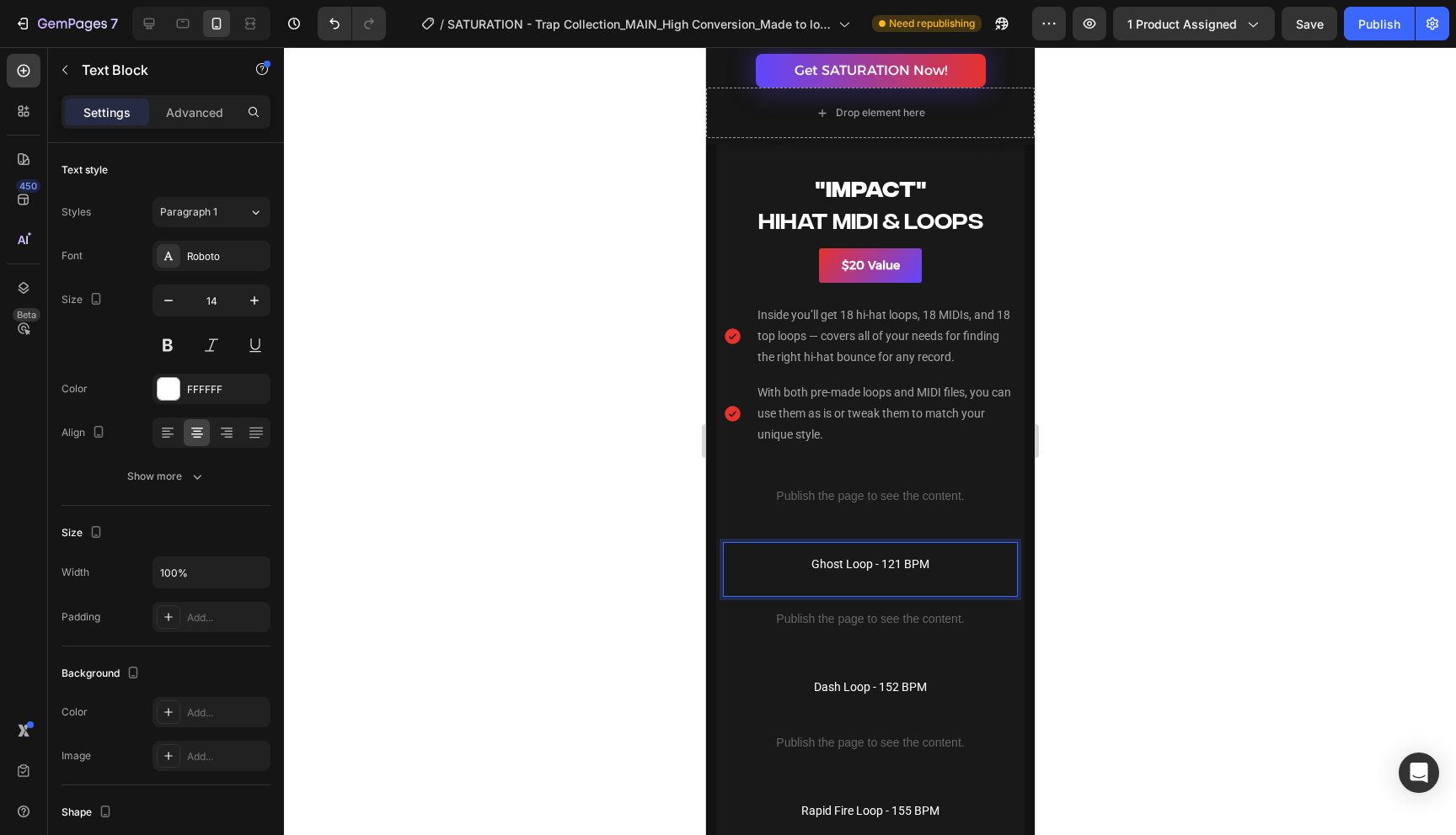
click at [844, 567] on p "Ghost Loop - 121 BPM" at bounding box center [869, 565] width 292 height 21
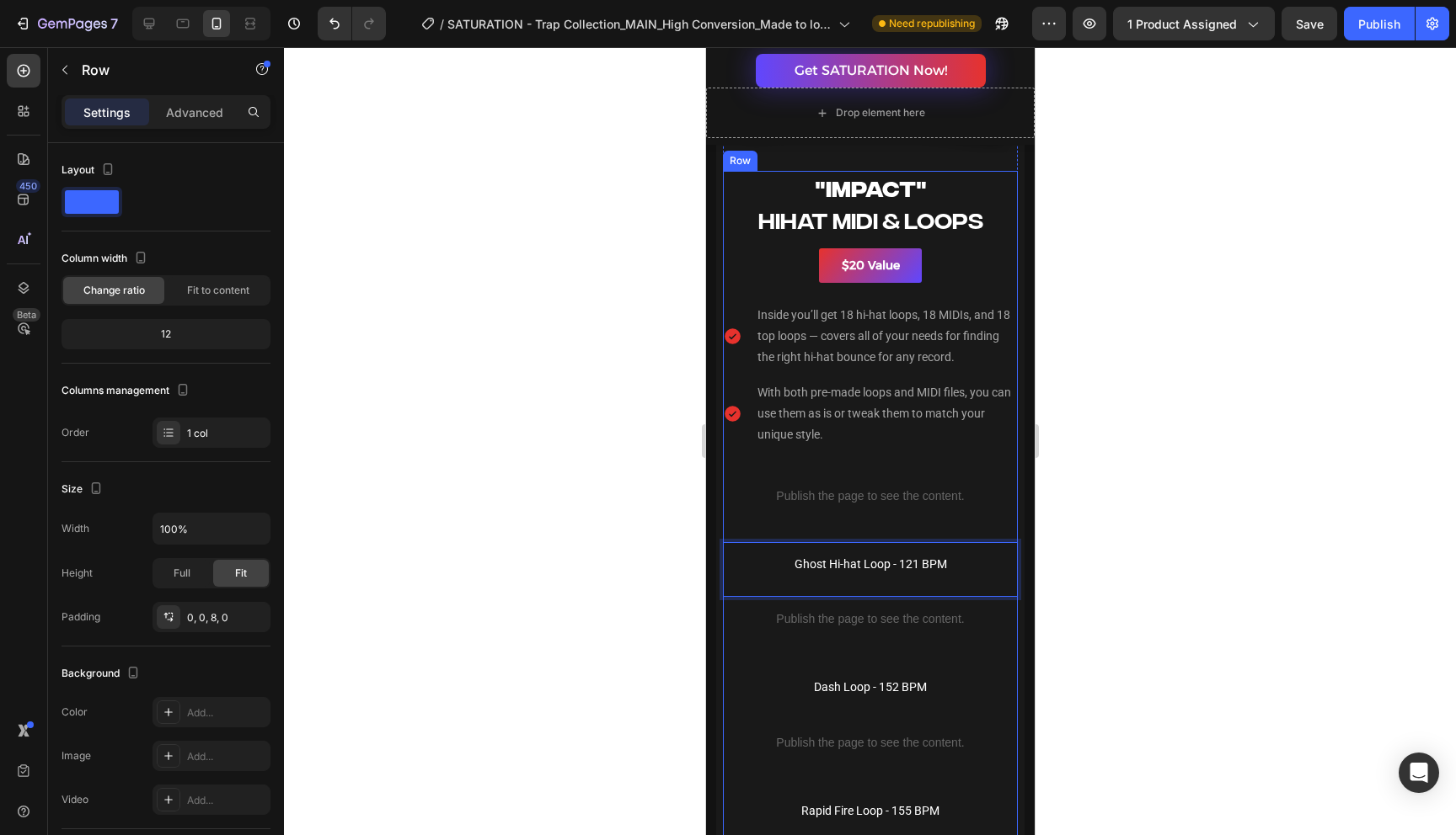
click at [941, 458] on div "Pack #5 Heading "IMPACT" Heading HIHAT MIDI & LOOPS Heading Title Line $20 Valu…" at bounding box center [869, 568] width 294 height 795
click at [873, 569] on p "Ghost Hi-hat Loop - 121 BPM" at bounding box center [869, 565] width 292 height 21
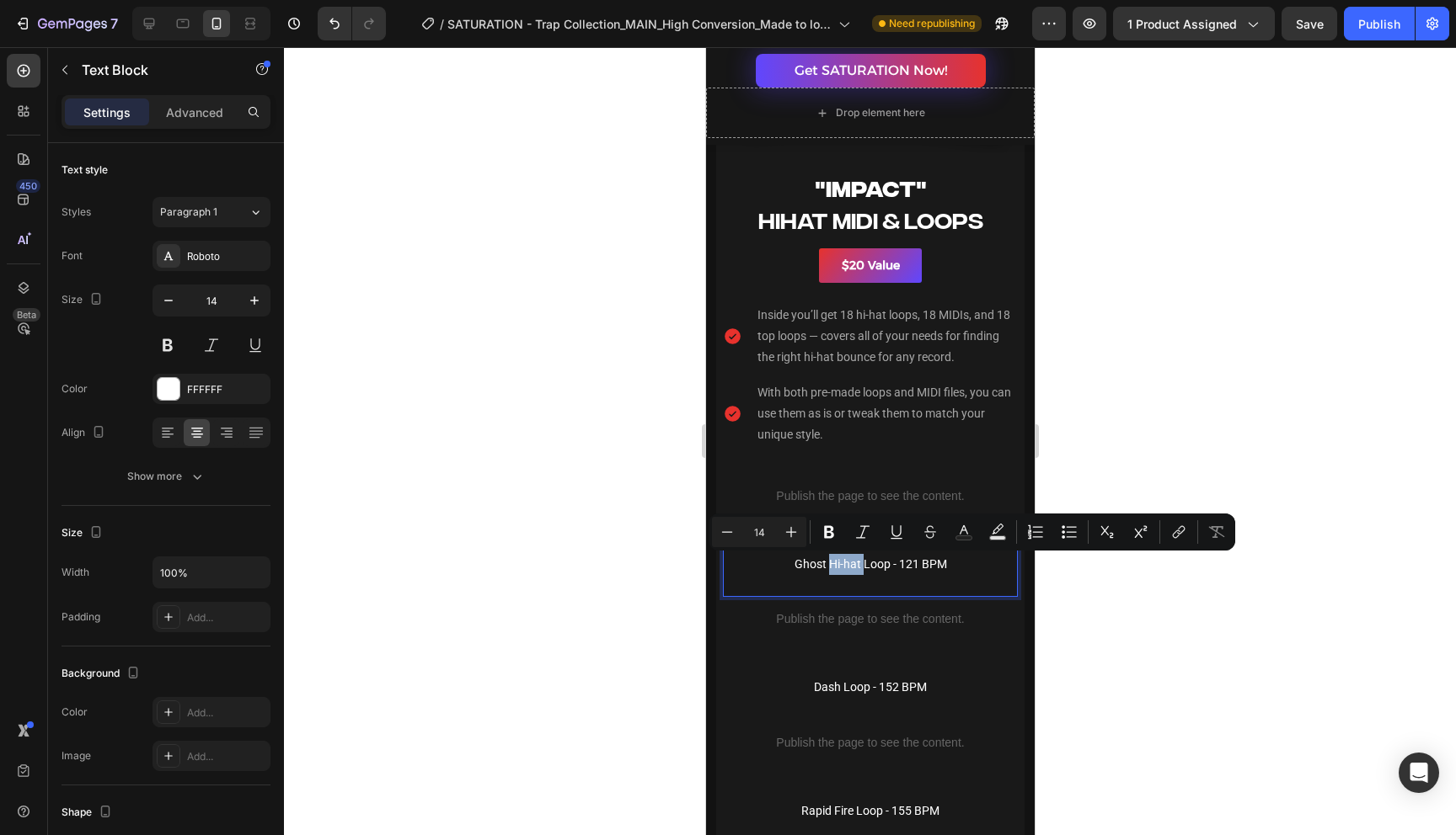
drag, startPoint x: 863, startPoint y: 562, endPoint x: 829, endPoint y: 568, distance: 34.5
click at [829, 568] on p "Ghost Hi-hat Loop - 121 BPM" at bounding box center [869, 565] width 292 height 21
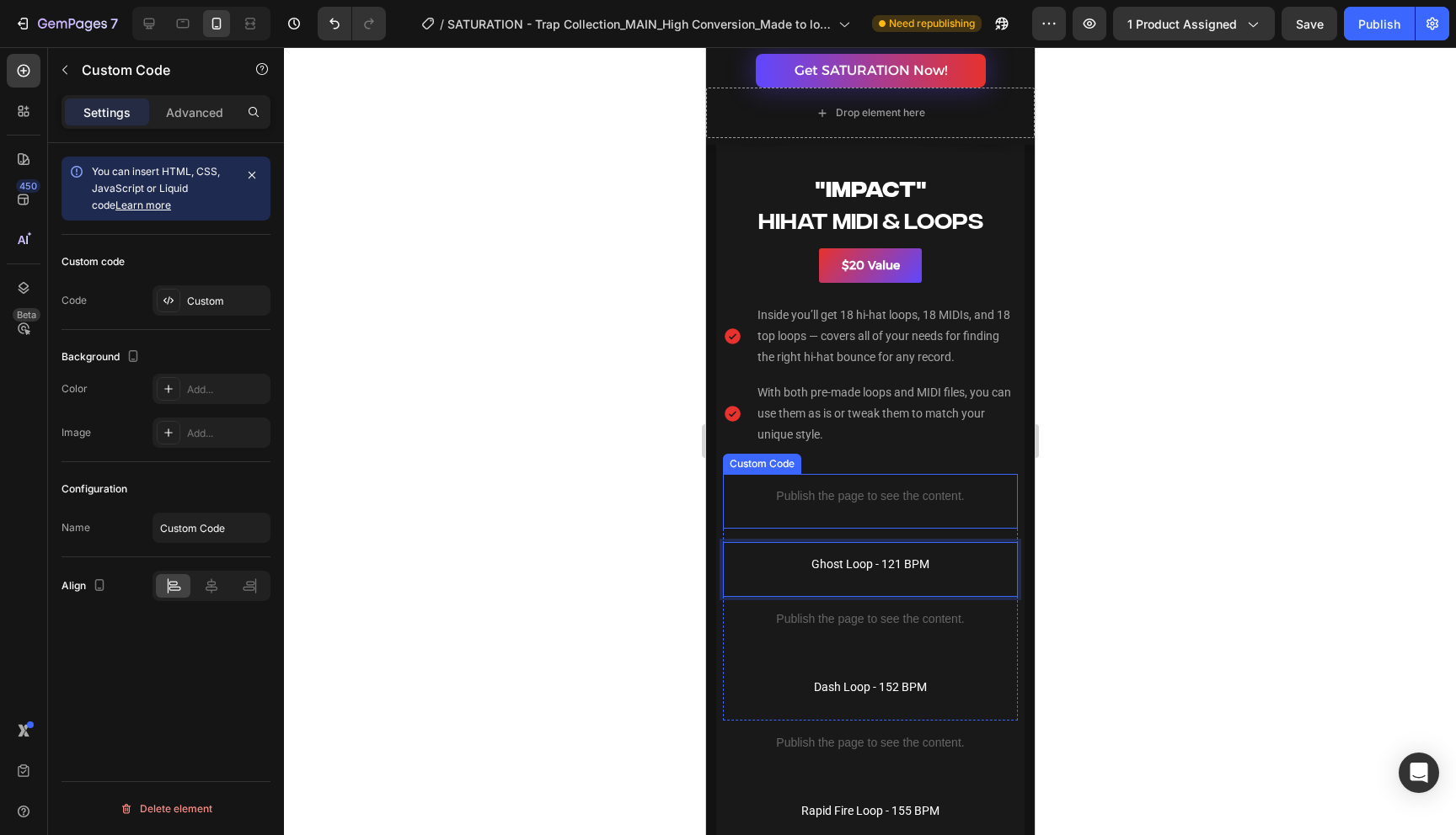
click at [876, 486] on div "Publish the page to see the content." at bounding box center [869, 496] width 294 height 45
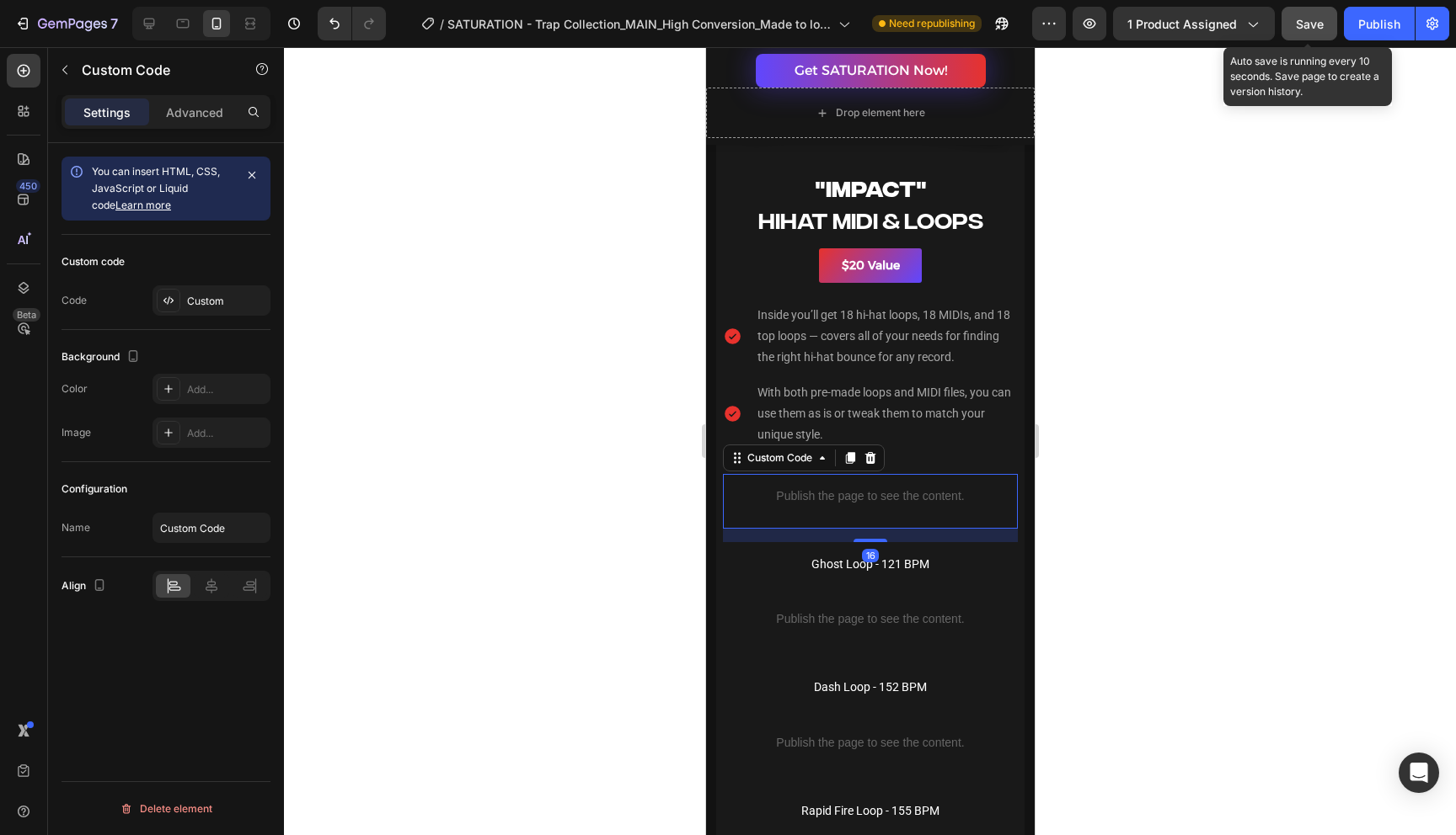
click at [1315, 13] on button "Save" at bounding box center [1308, 24] width 56 height 34
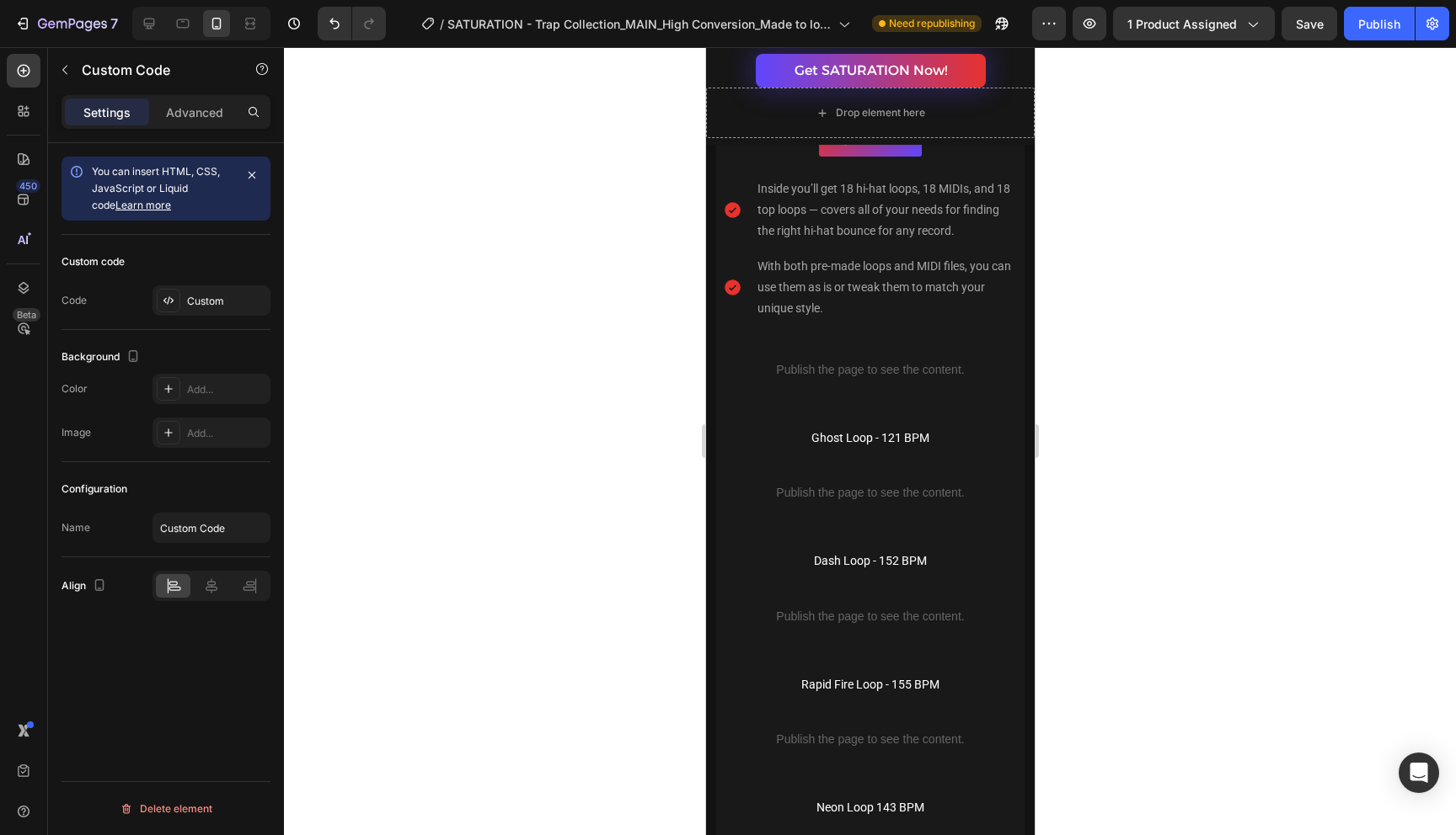
scroll to position [6849, 0]
click at [885, 388] on div "Publish the page to see the content." at bounding box center [869, 376] width 294 height 45
click at [860, 368] on div "Publish the page to see the content." at bounding box center [869, 376] width 294 height 45
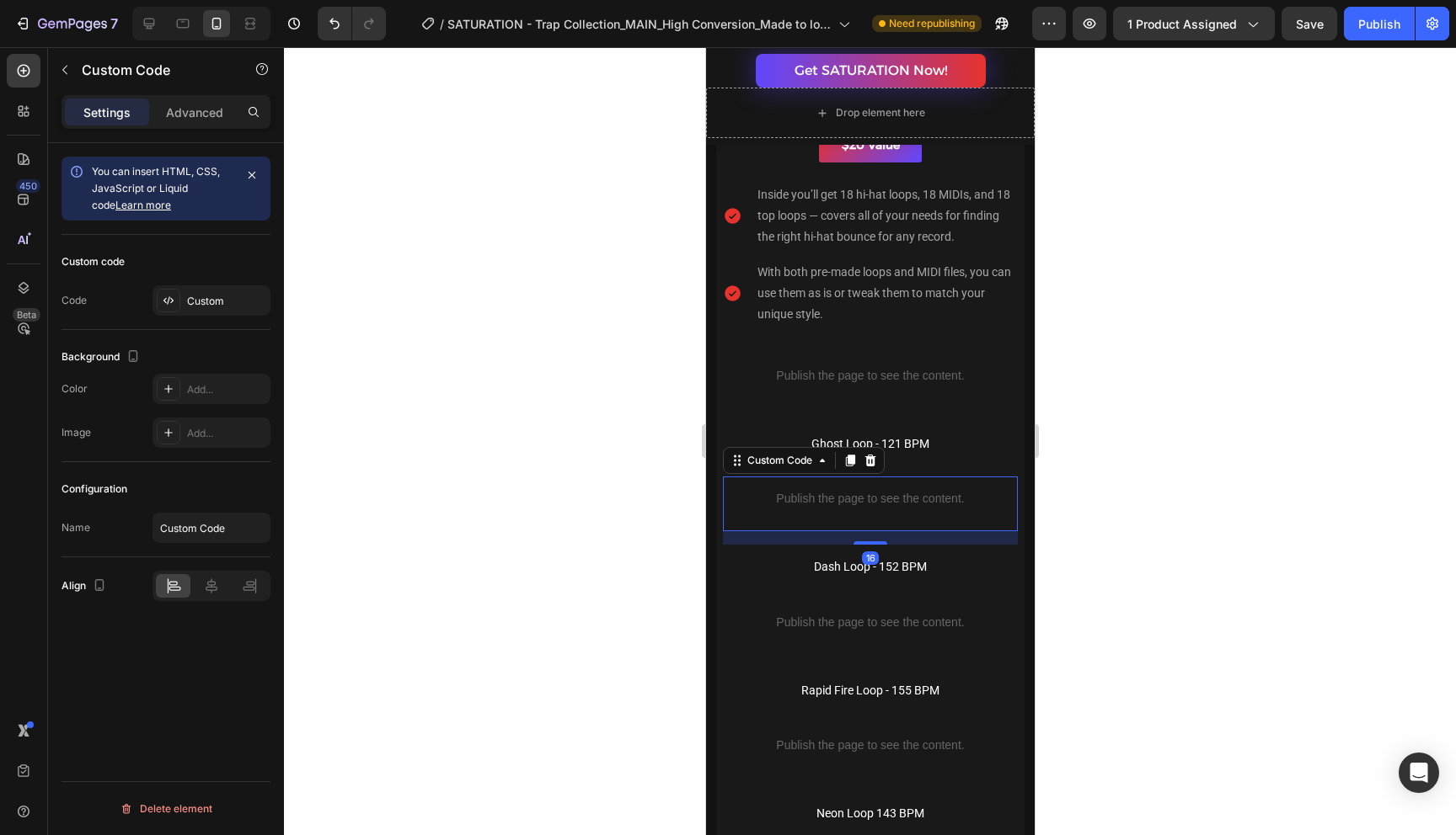
click at [903, 497] on p "Publish the page to see the content." at bounding box center [869, 499] width 294 height 18
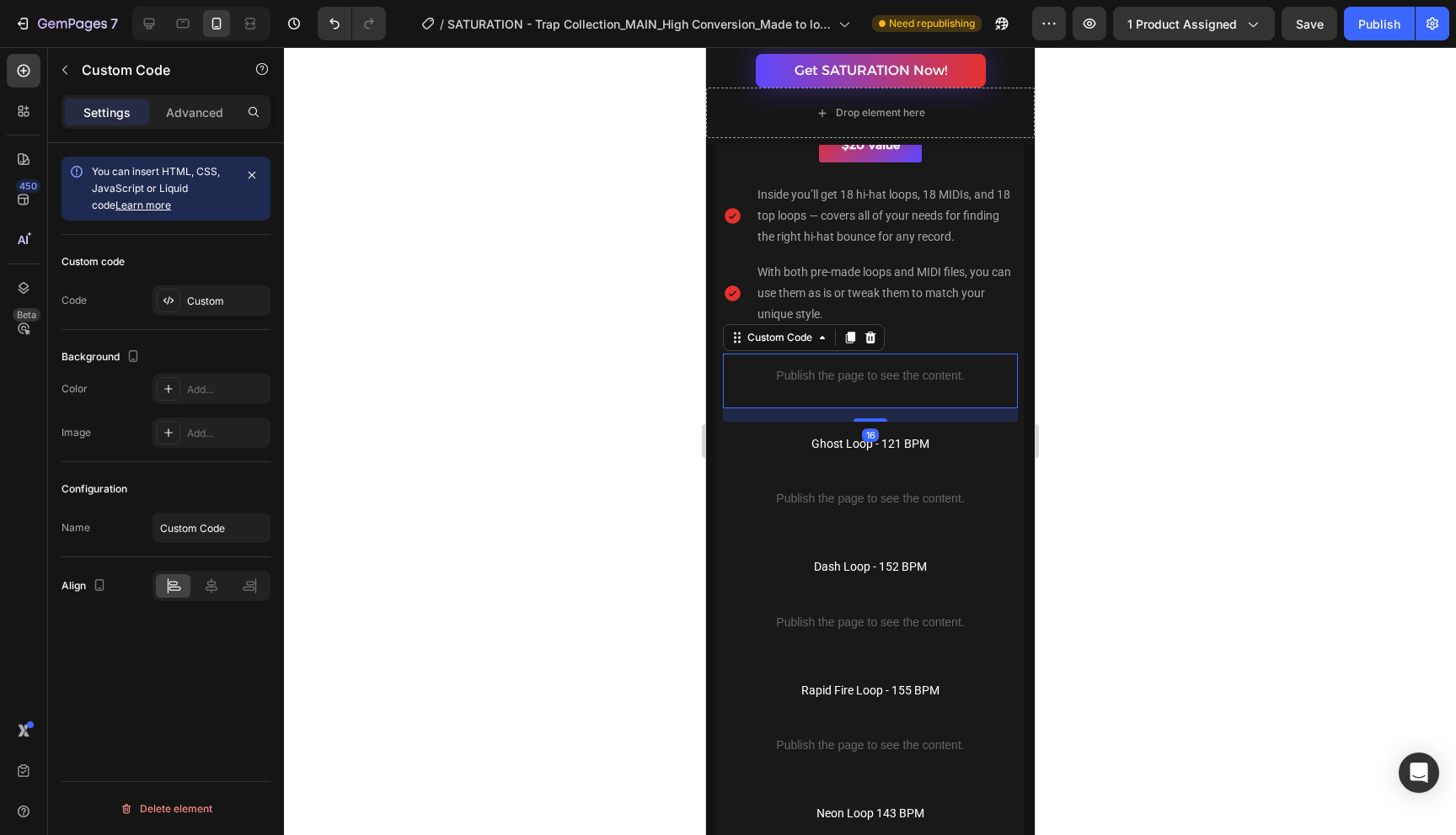
click at [934, 374] on p "Publish the page to see the content." at bounding box center [869, 376] width 294 height 18
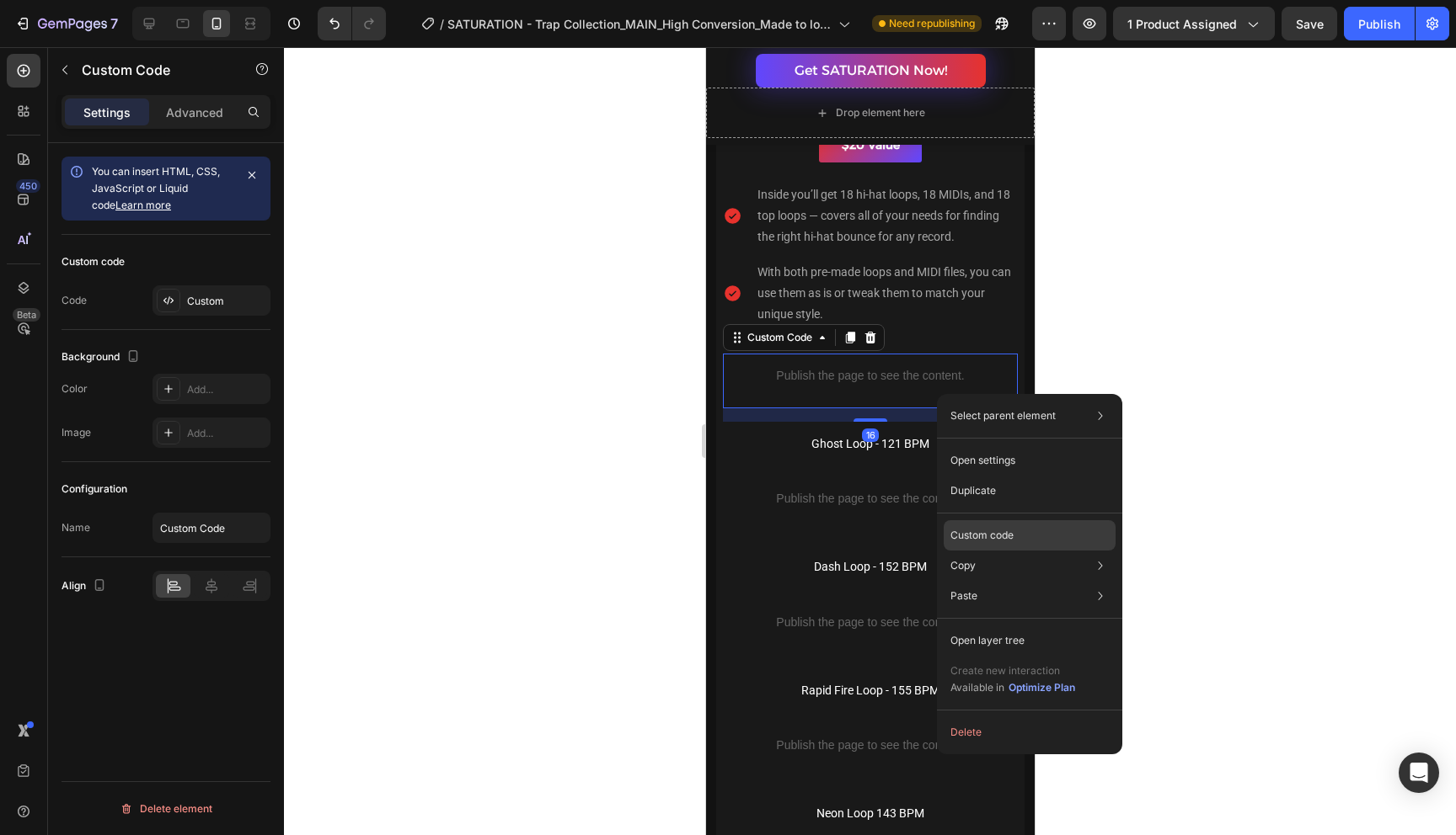
click at [1022, 581] on div "Custom code" at bounding box center [1029, 596] width 172 height 30
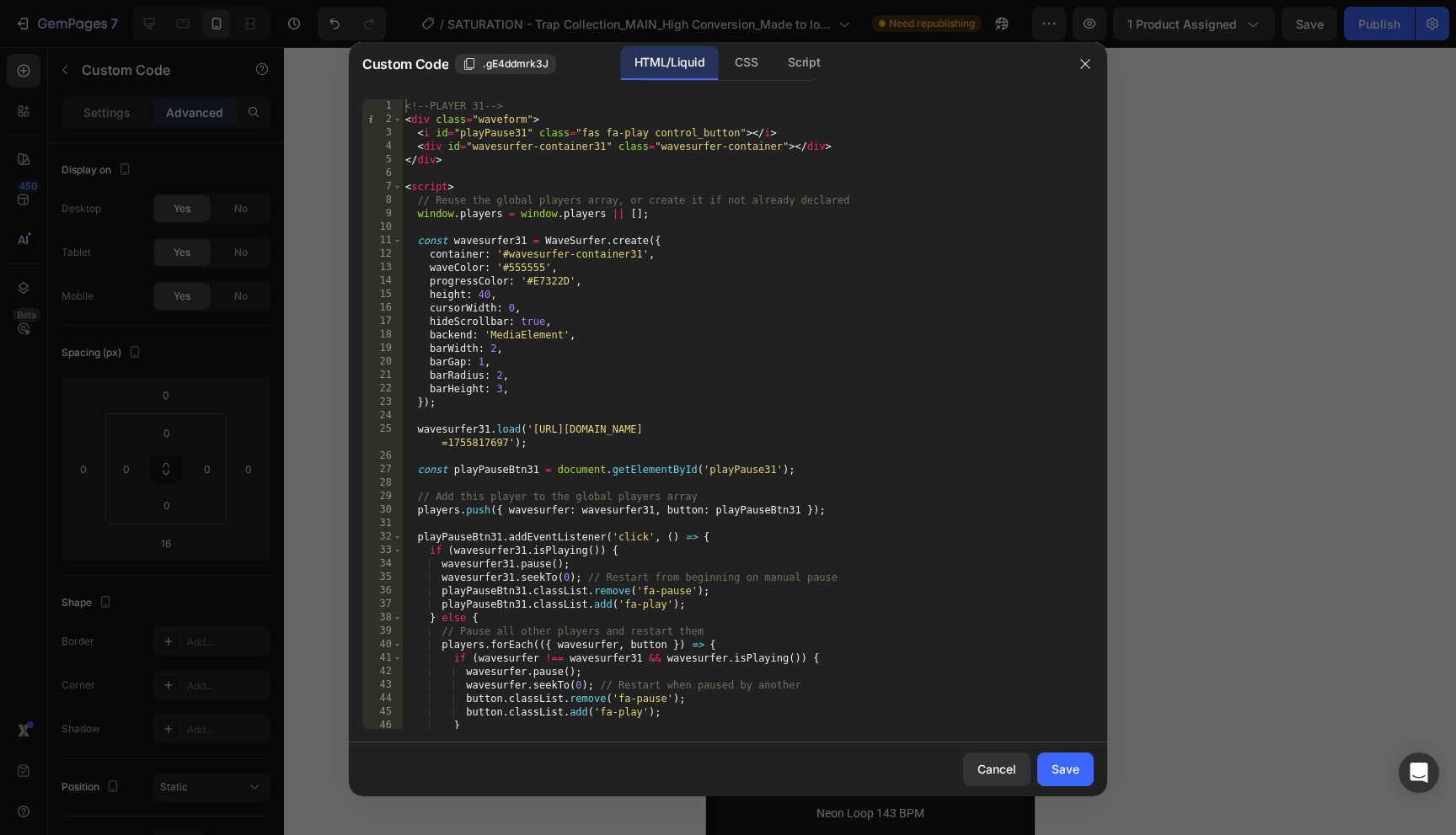
click at [501, 390] on div "<!-- PLAYER 31 --> < div class = "waveform" > < i id = "playPause31" class = "f…" at bounding box center [748, 427] width 691 height 657
click at [749, 350] on div "<!-- PLAYER 31 --> < div class = "waveform" > < i id = "playPause31" class = "f…" at bounding box center [748, 427] width 691 height 657
type textarea "barWidth: 2,"
click at [1068, 766] on div "Save" at bounding box center [1064, 769] width 27 height 18
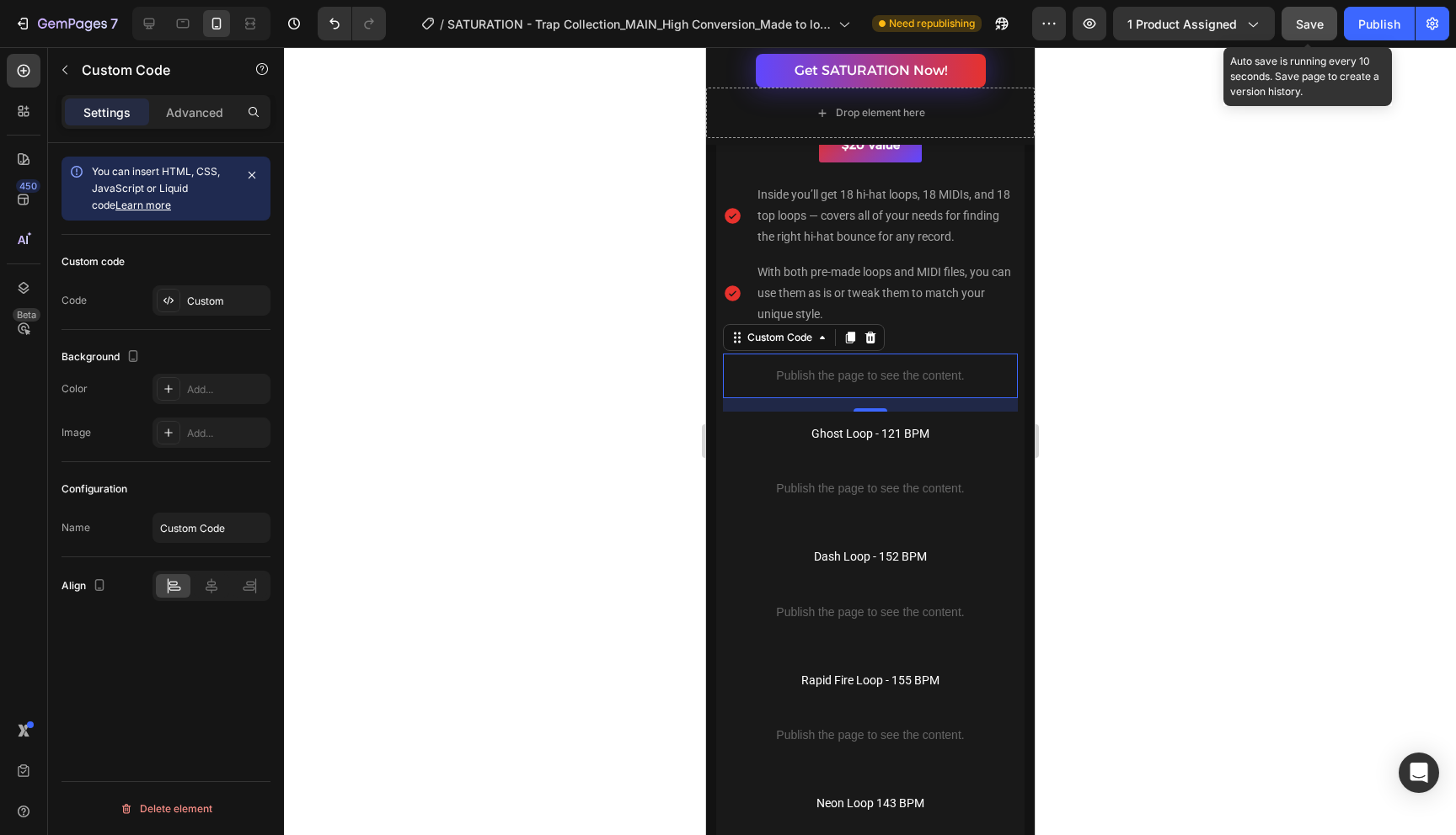
click at [1312, 32] on div "Save" at bounding box center [1308, 24] width 27 height 18
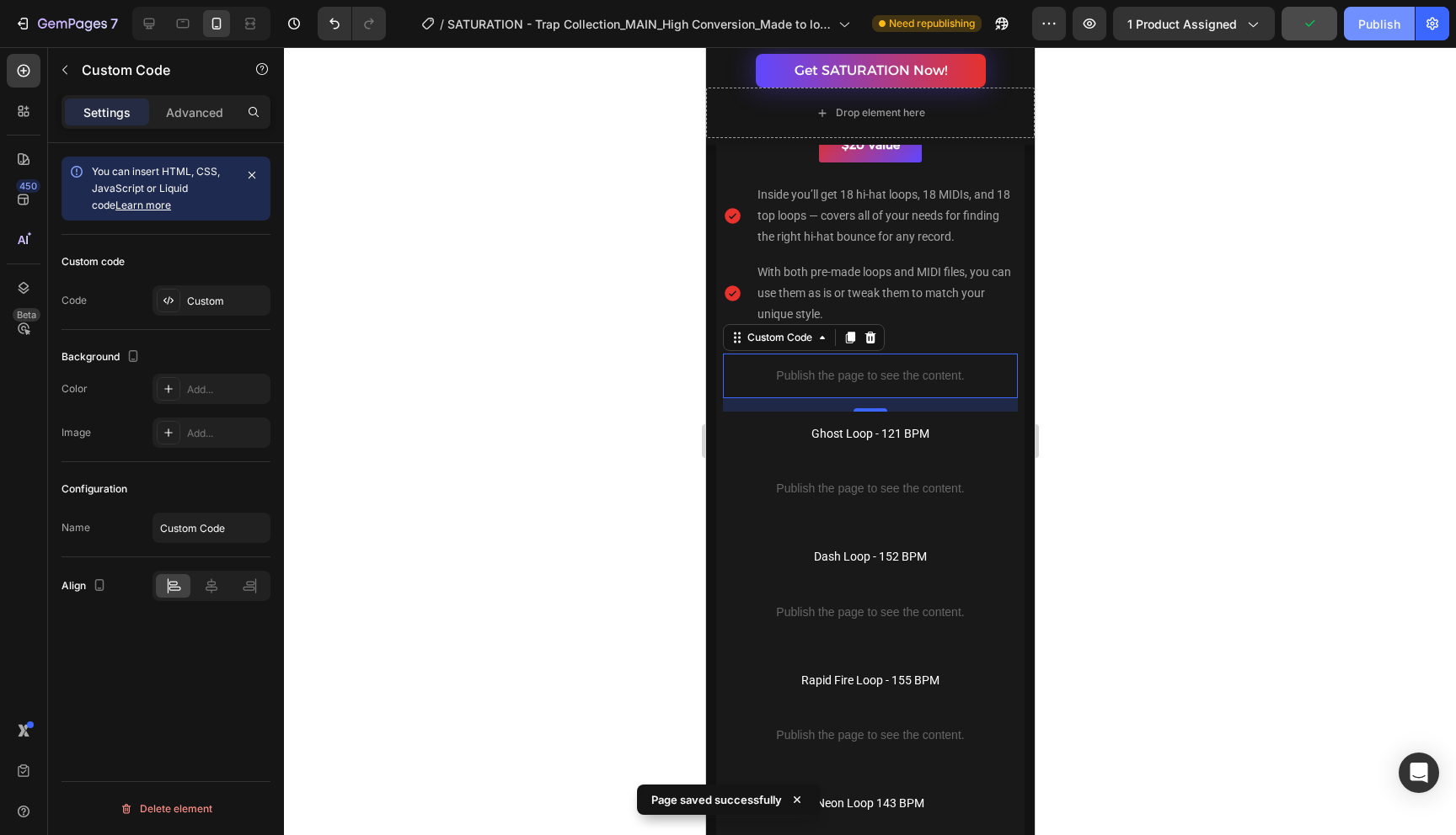
click at [1387, 31] on div "Publish" at bounding box center [1379, 24] width 42 height 18
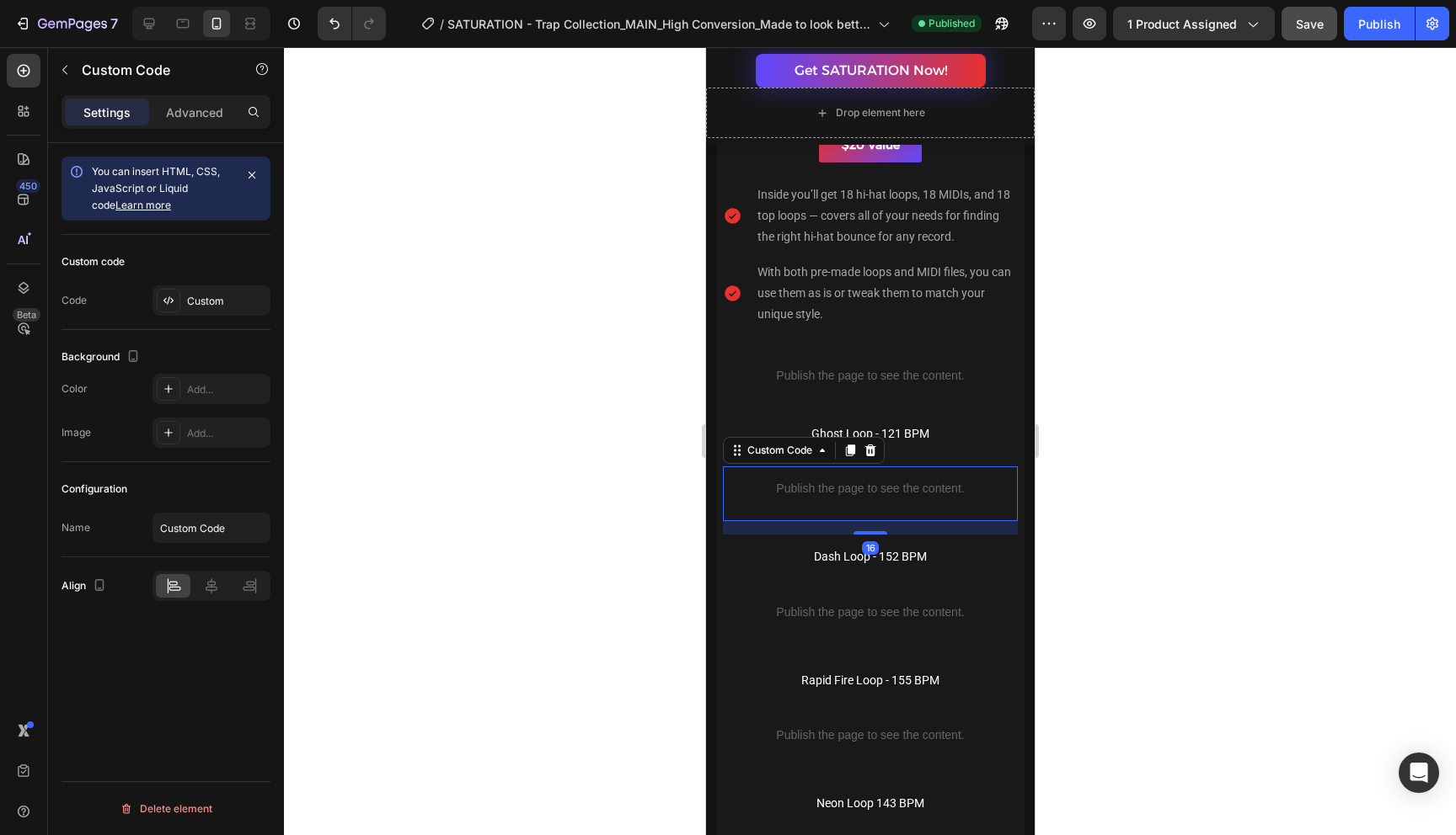
click at [982, 486] on p "Publish the page to see the content." at bounding box center [869, 489] width 294 height 18
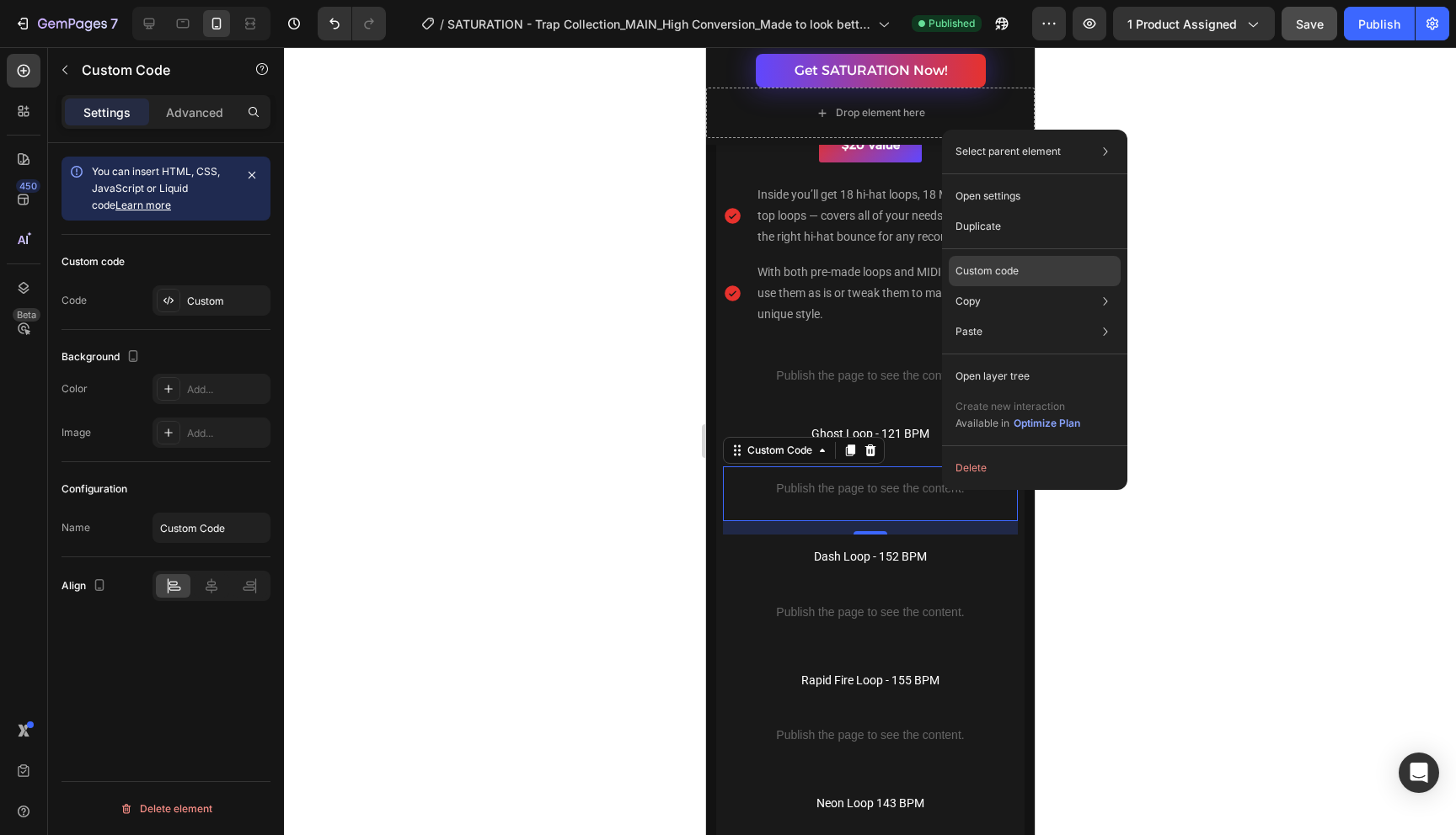
click at [1015, 274] on p "Custom code" at bounding box center [987, 270] width 63 height 15
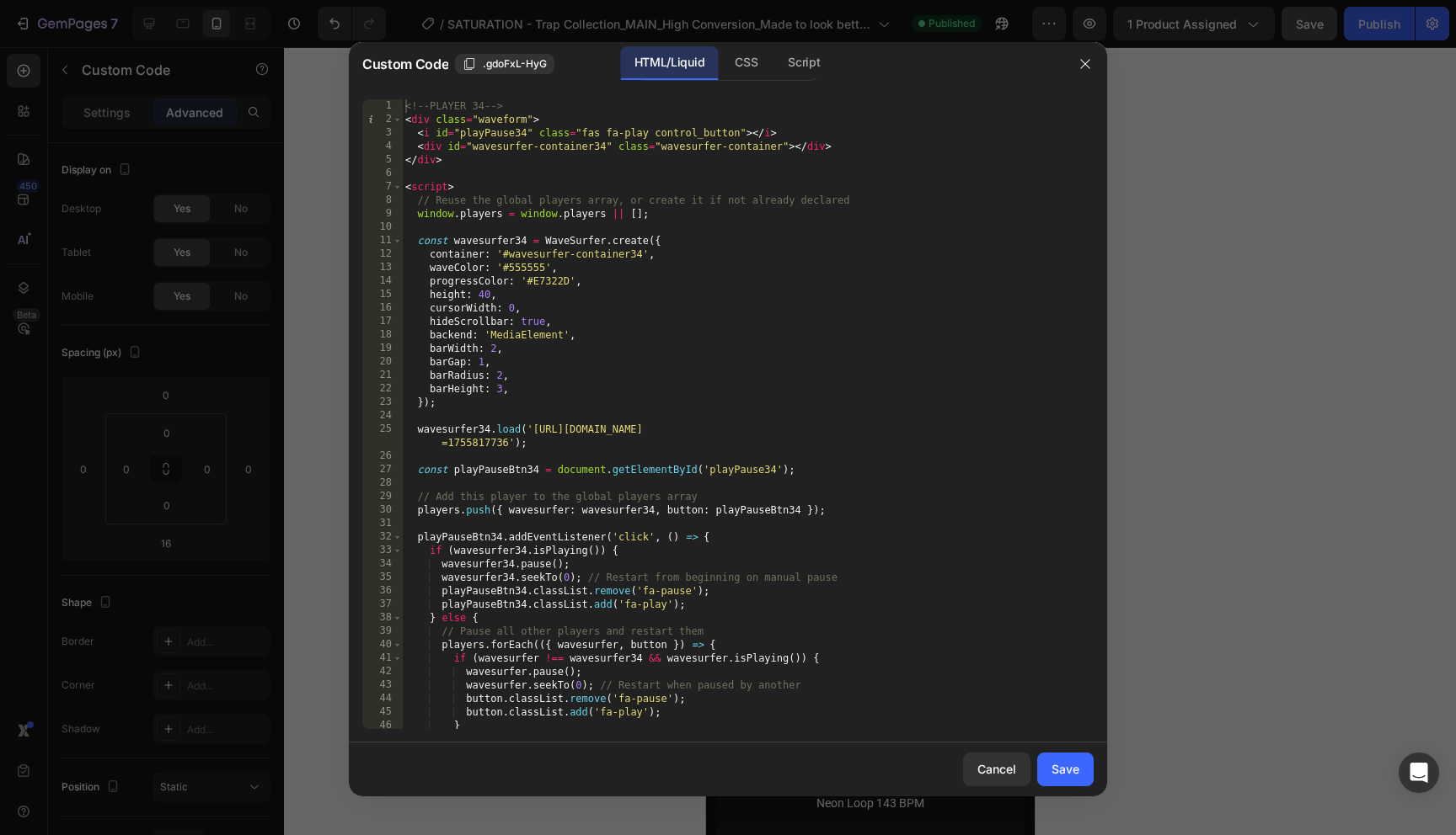
click at [501, 388] on div "<!-- PLAYER 34 --> < div class = "waveform" > < i id = "playPause34" class = "f…" at bounding box center [748, 427] width 691 height 657
type textarea "barHeight: 5,"
click at [1078, 770] on div "Save" at bounding box center [1064, 769] width 27 height 18
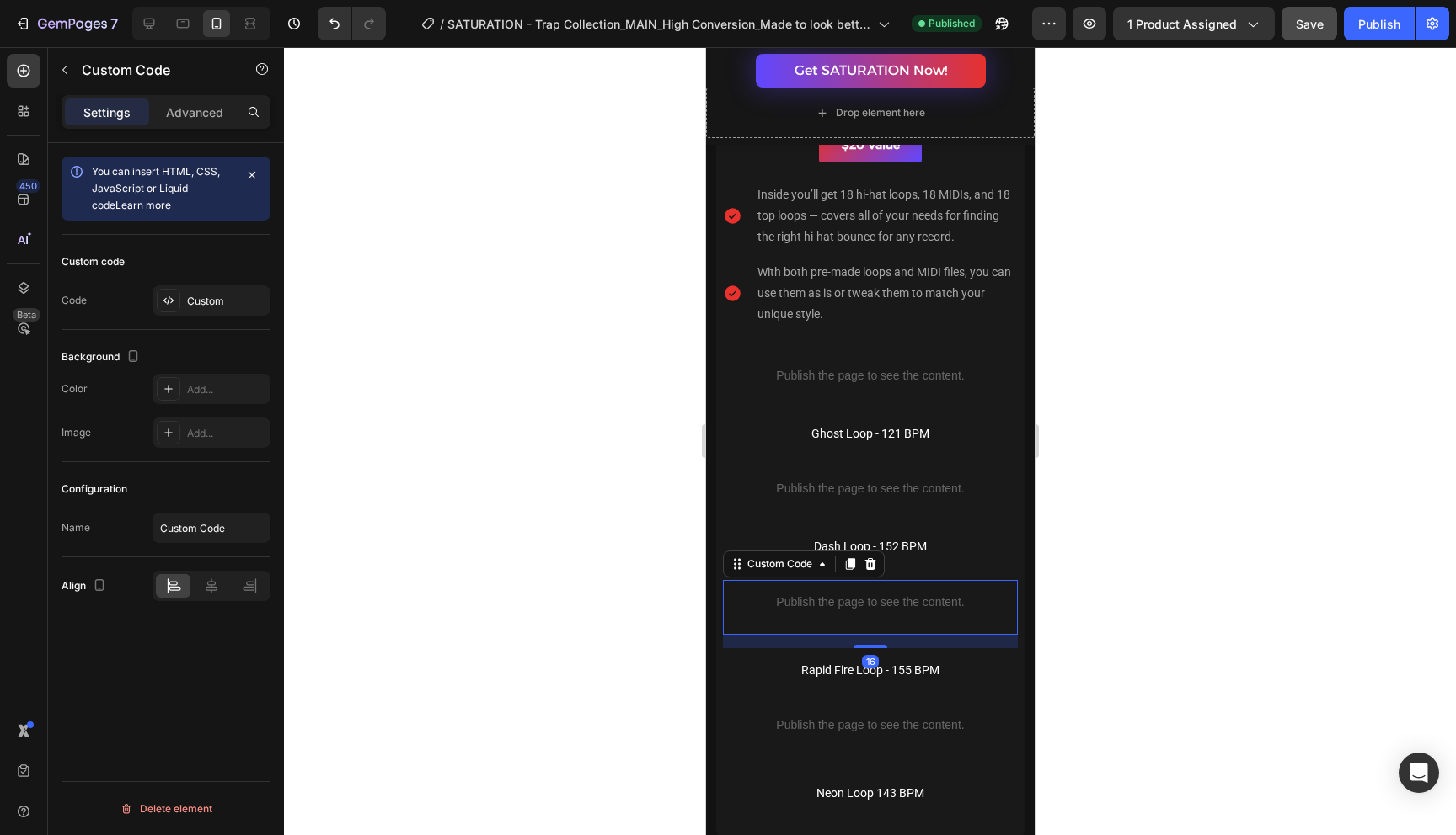
click at [948, 609] on p "Publish the page to see the content." at bounding box center [869, 603] width 294 height 18
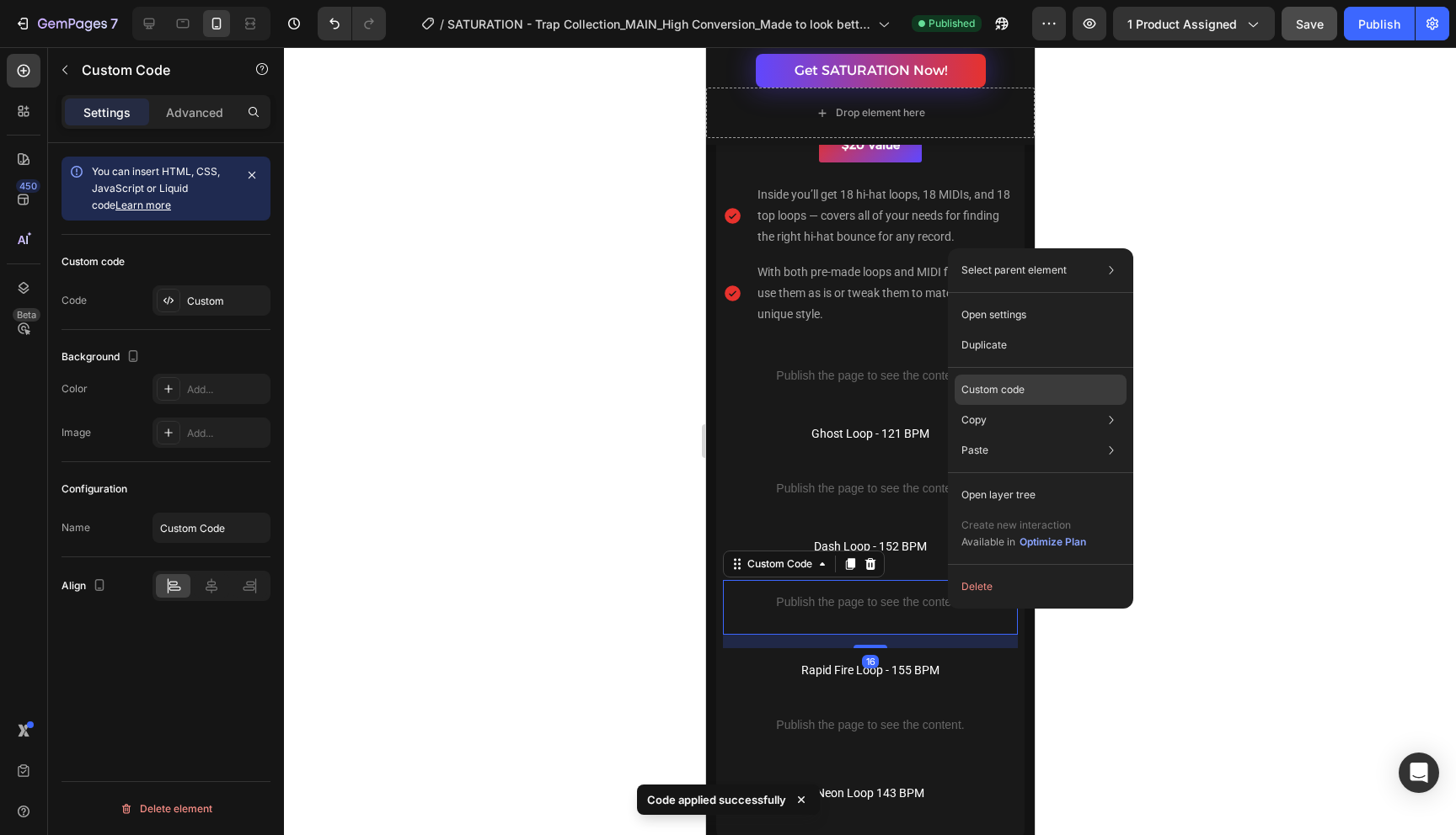
click at [1021, 390] on p "Custom code" at bounding box center [992, 390] width 63 height 15
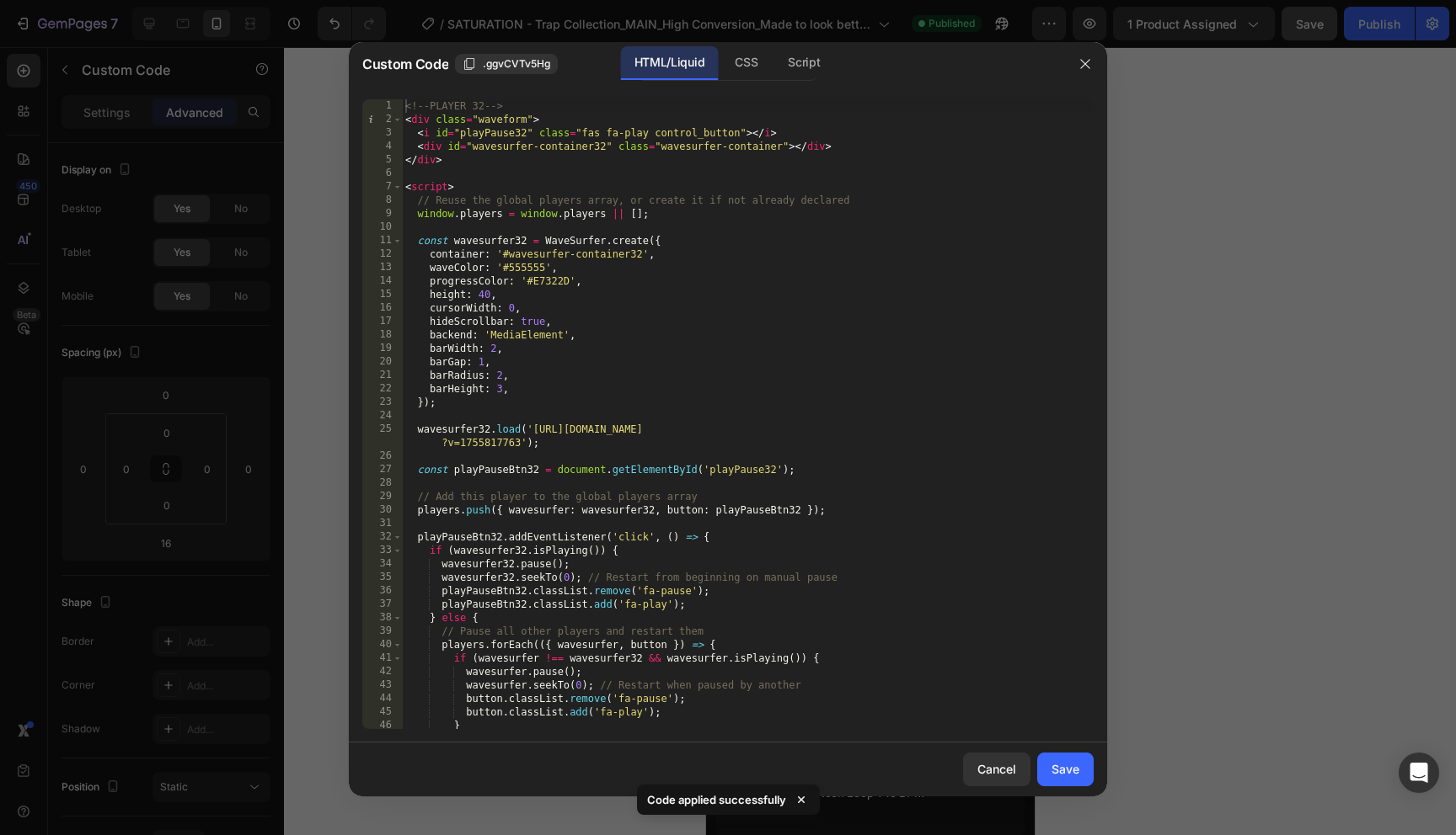
click at [505, 388] on div "<!-- PLAYER 32 --> < div class = "waveform" > < i id = "playPause32" class = "f…" at bounding box center [748, 427] width 691 height 657
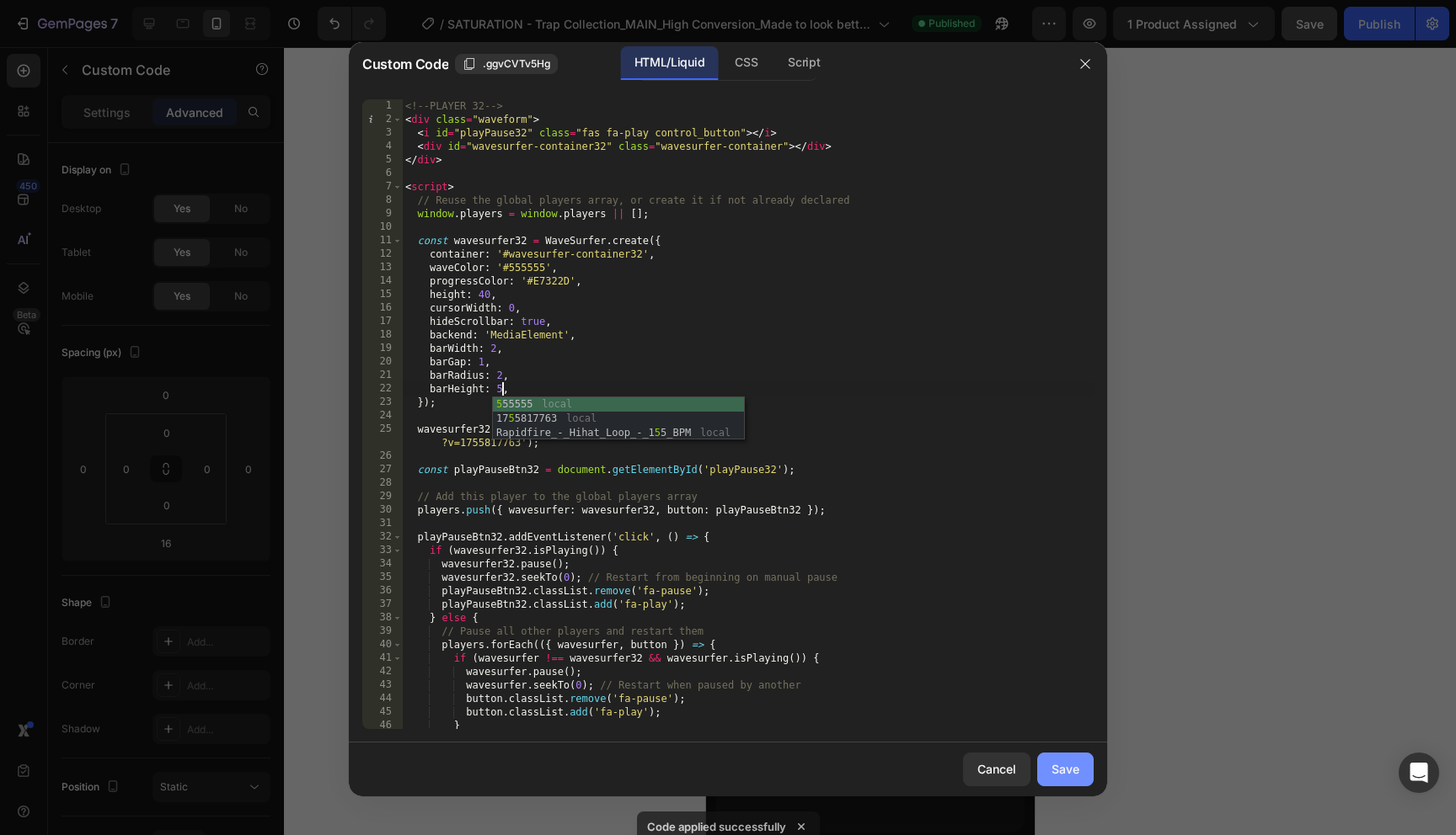
type textarea "barHeight: 5,"
click at [1077, 778] on button "Save" at bounding box center [1065, 770] width 57 height 34
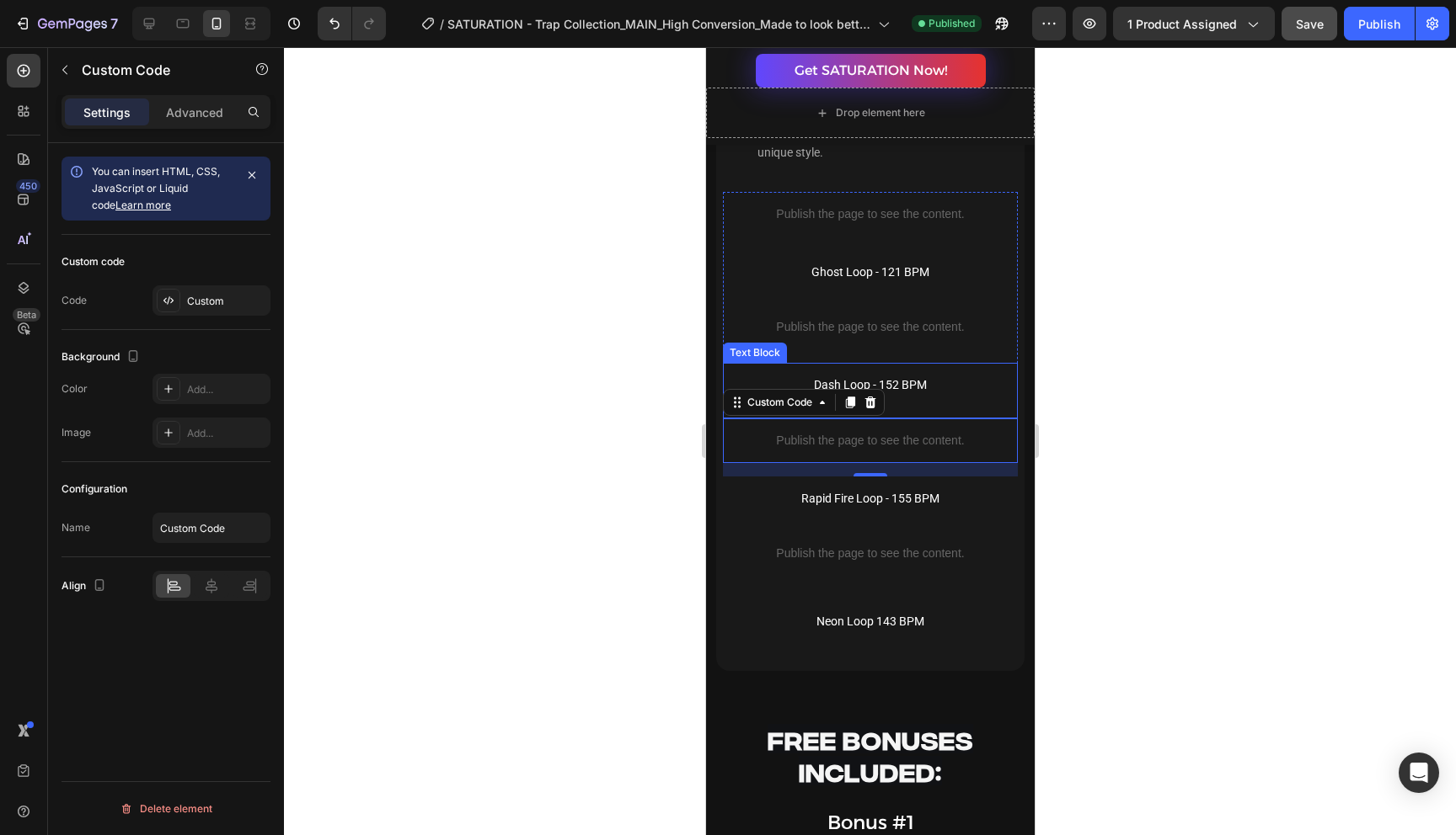
scroll to position [7032, 0]
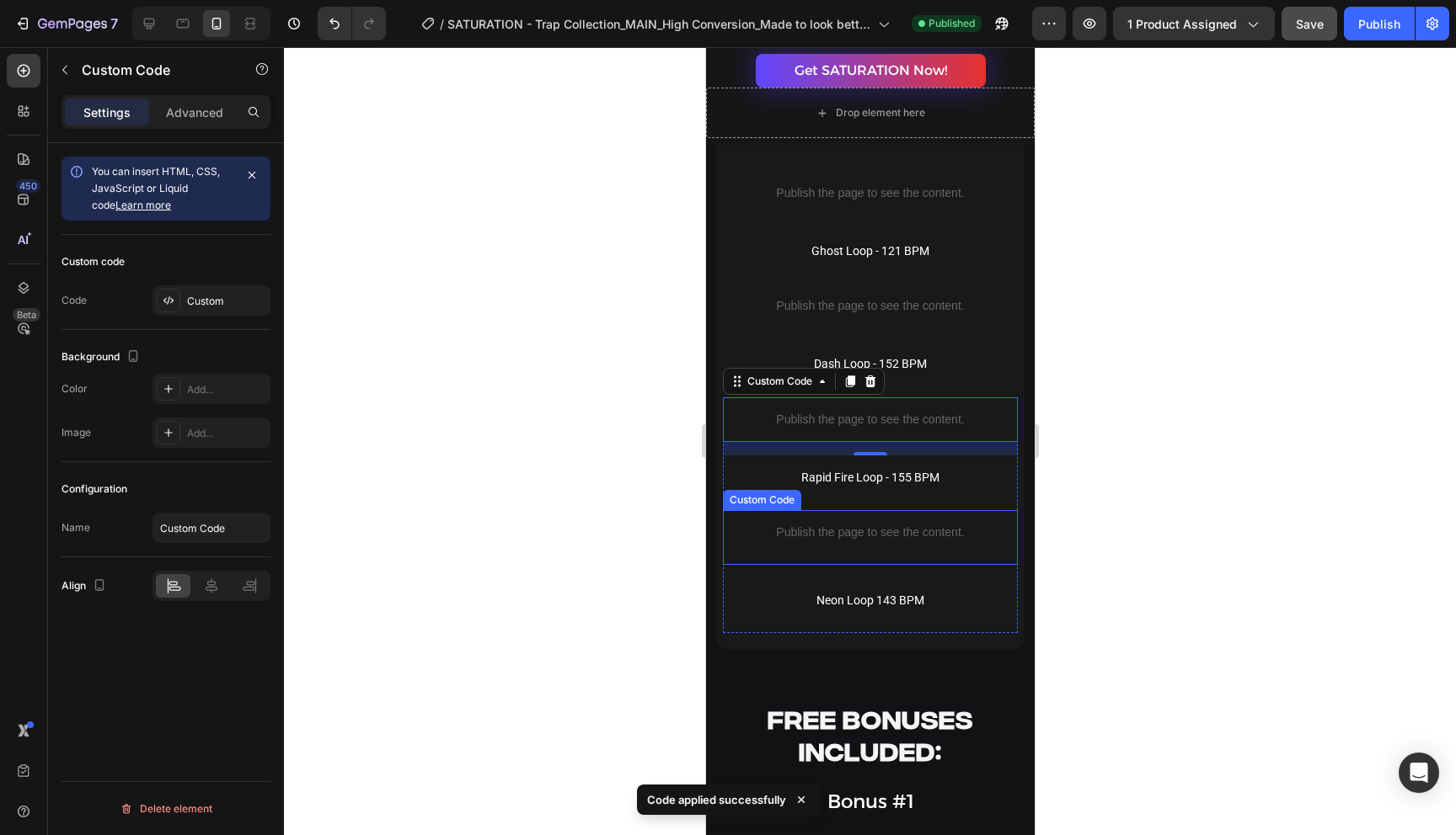
click at [942, 534] on p "Publish the page to see the content." at bounding box center [869, 533] width 294 height 18
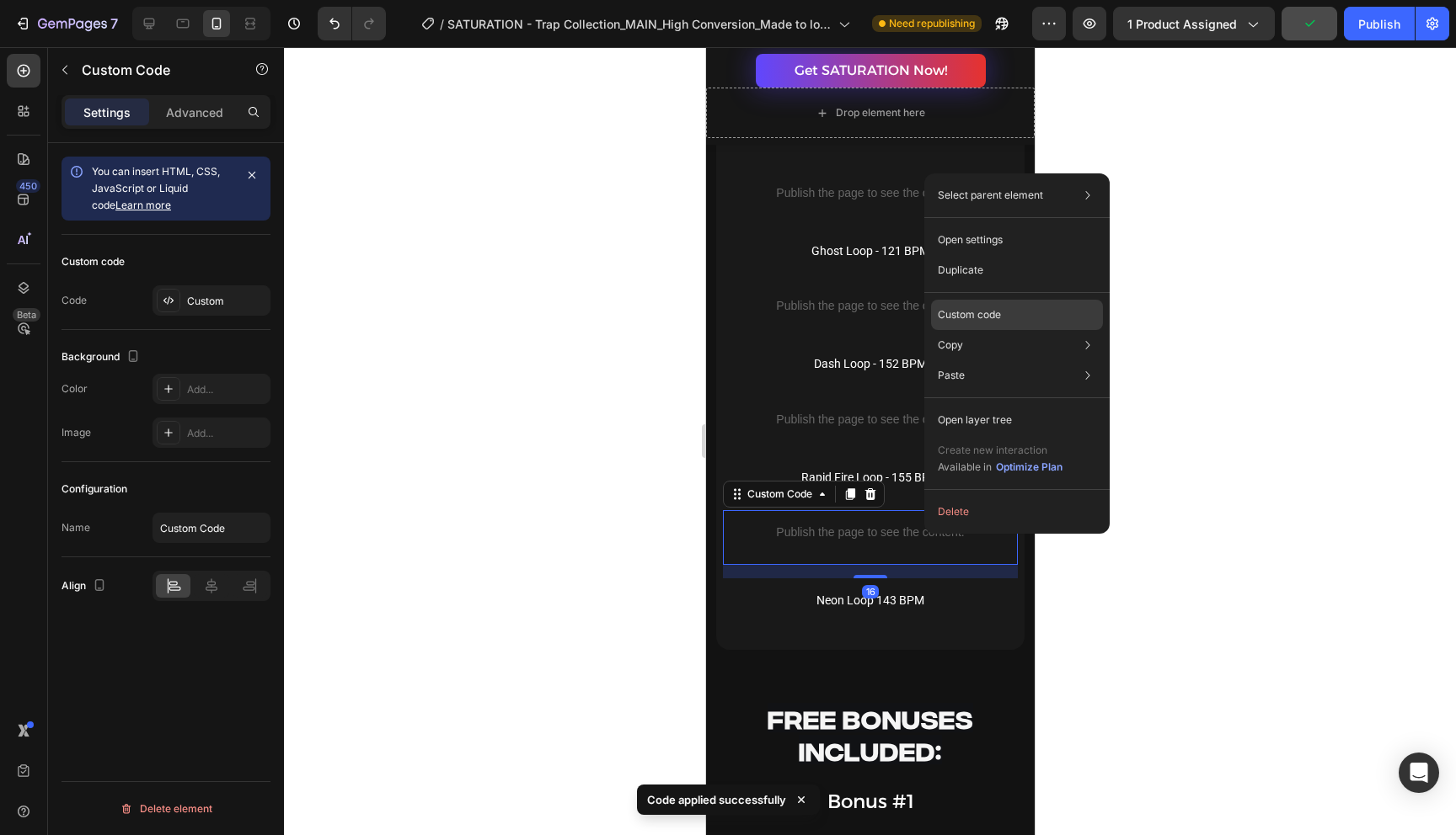
click at [1009, 361] on div "Custom code" at bounding box center [1017, 376] width 172 height 30
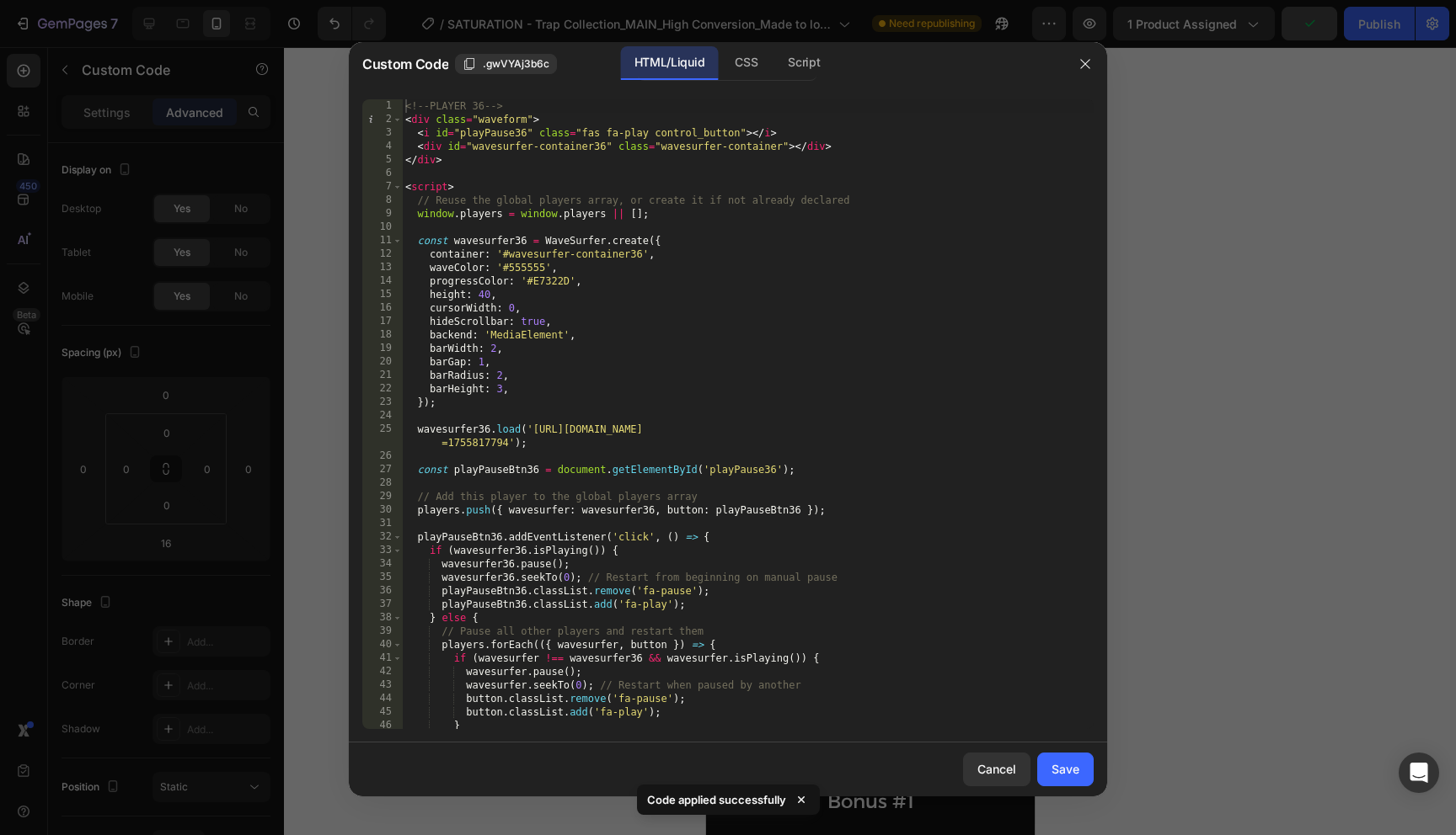
click at [501, 388] on div "<!-- PLAYER 36 --> < div class = "waveform" > < i id = "playPause36" class = "f…" at bounding box center [748, 427] width 691 height 657
type textarea "barHeight: 5,"
click at [1067, 771] on div "Save" at bounding box center [1064, 769] width 27 height 18
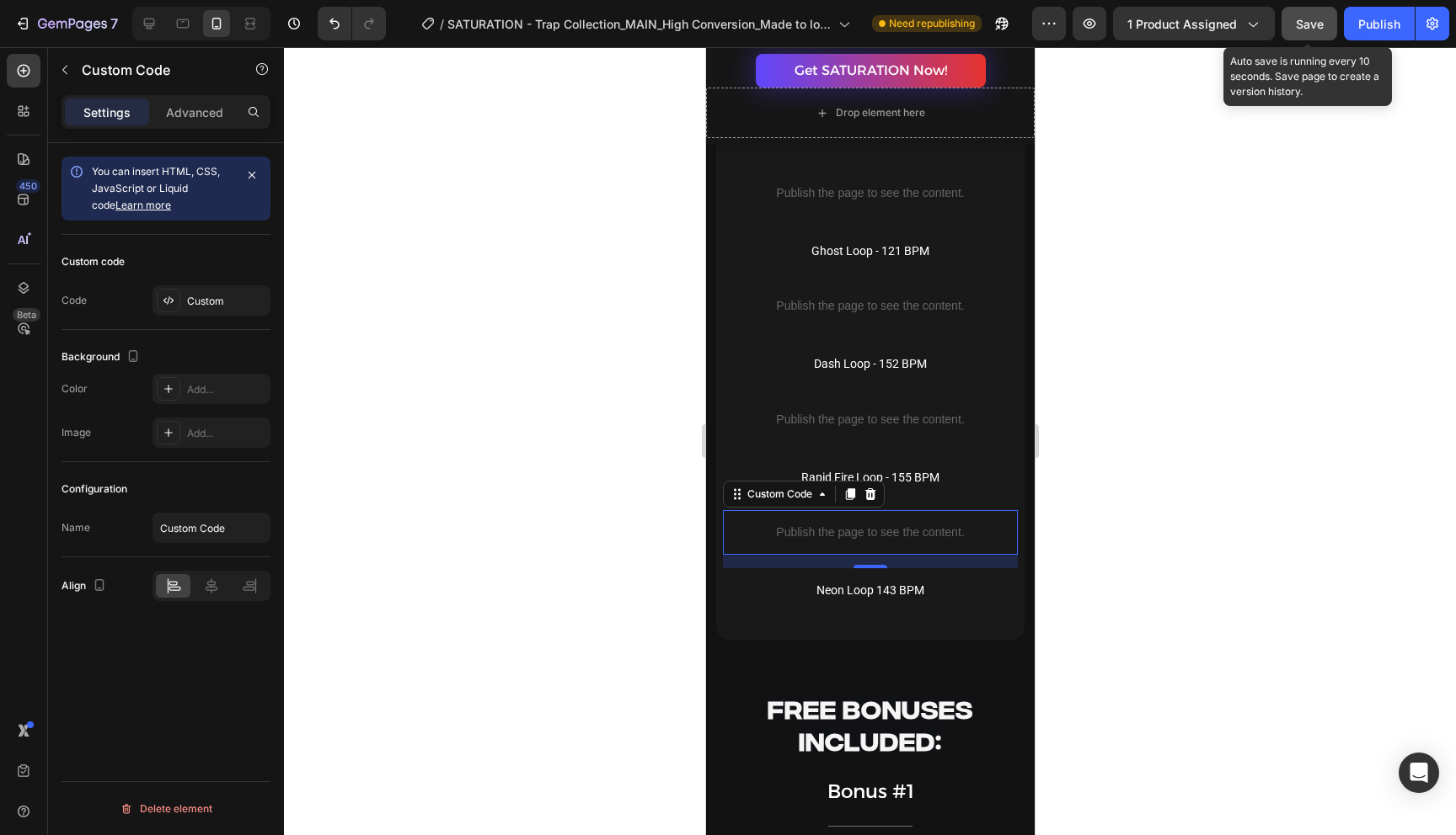
click at [1323, 24] on span "Save" at bounding box center [1308, 24] width 27 height 14
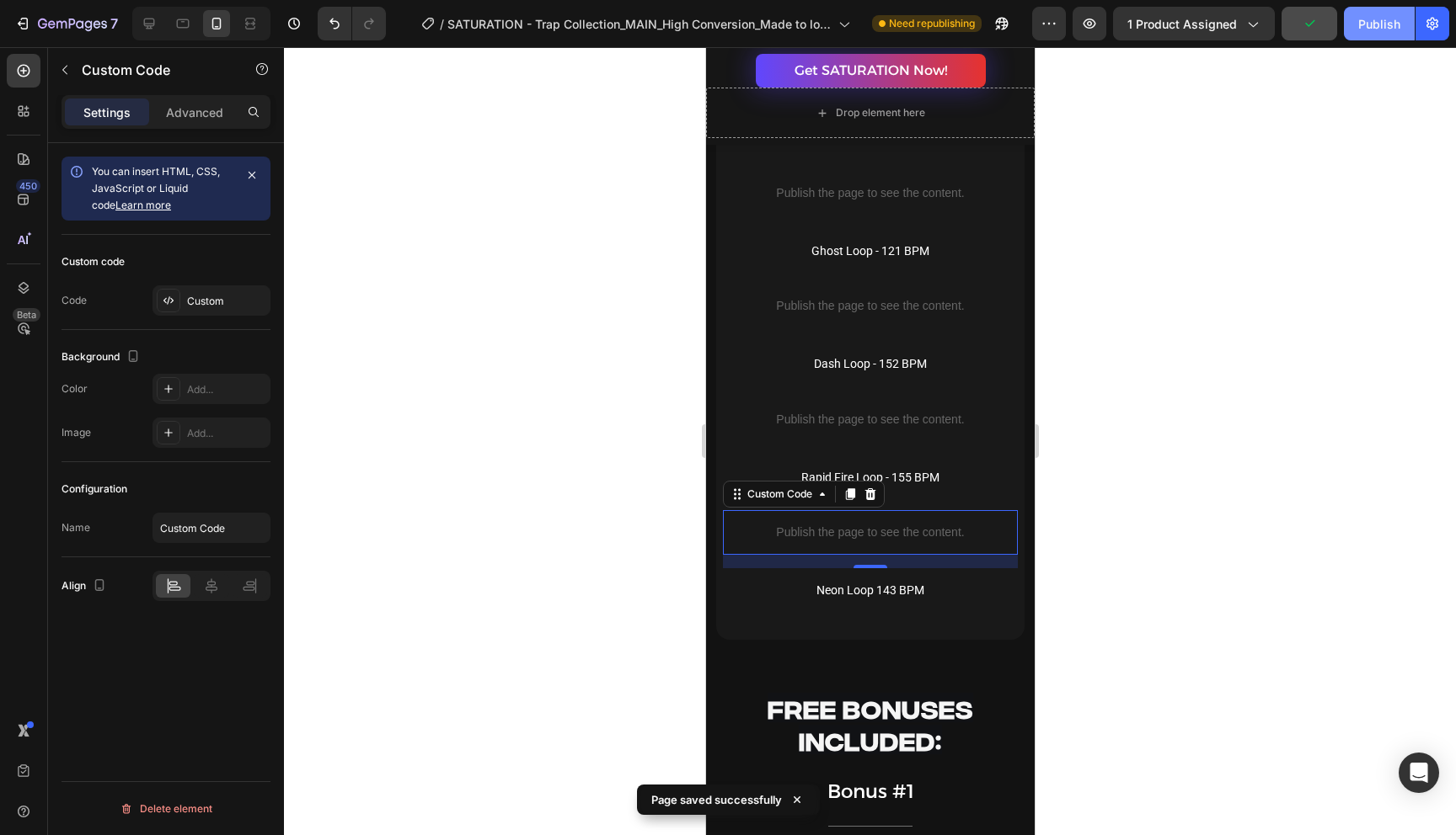
click at [1375, 26] on div "Publish" at bounding box center [1379, 24] width 42 height 18
